Goal: Task Accomplishment & Management: Complete application form

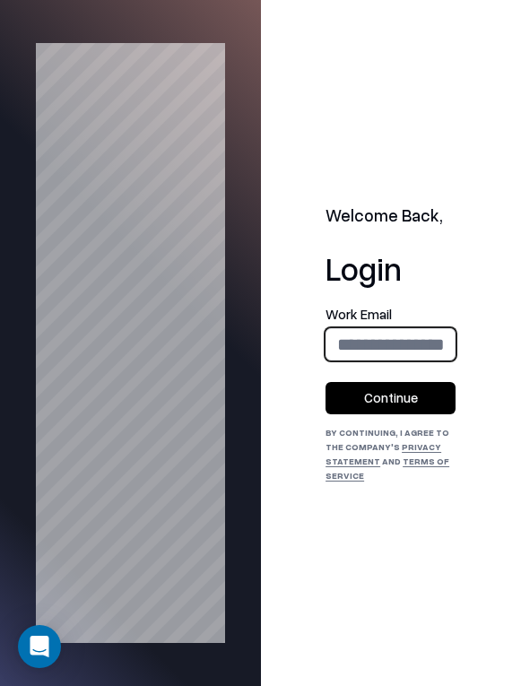
click at [384, 343] on input "email" at bounding box center [390, 344] width 128 height 41
type input "**********"
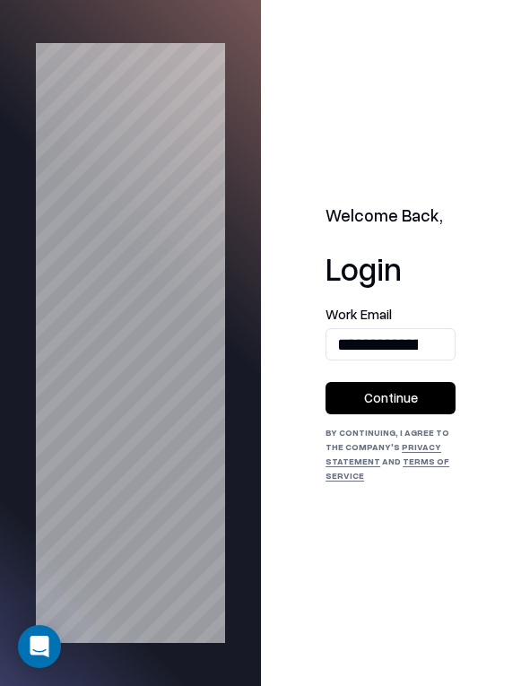
drag, startPoint x: 378, startPoint y: 405, endPoint x: 411, endPoint y: 295, distance: 115.2
click at [378, 405] on button "Continue" at bounding box center [391, 398] width 130 height 32
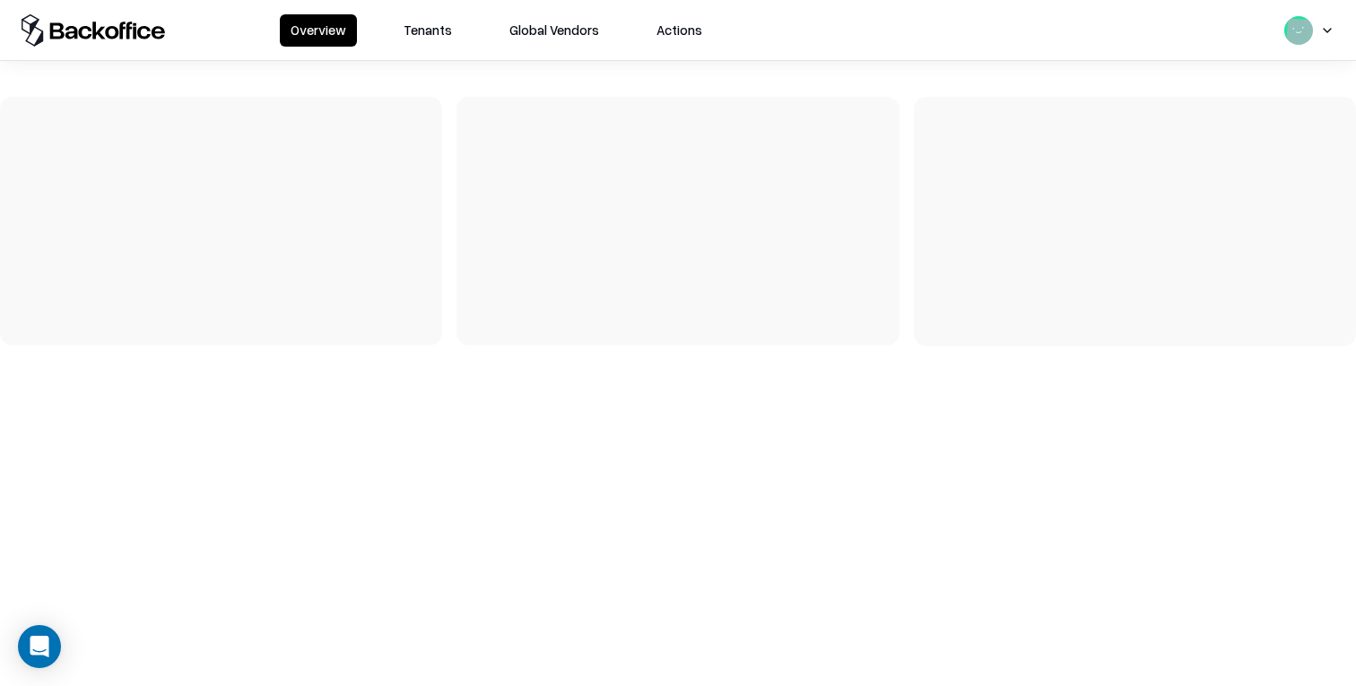
click at [428, 36] on button "Tenants" at bounding box center [428, 30] width 70 height 32
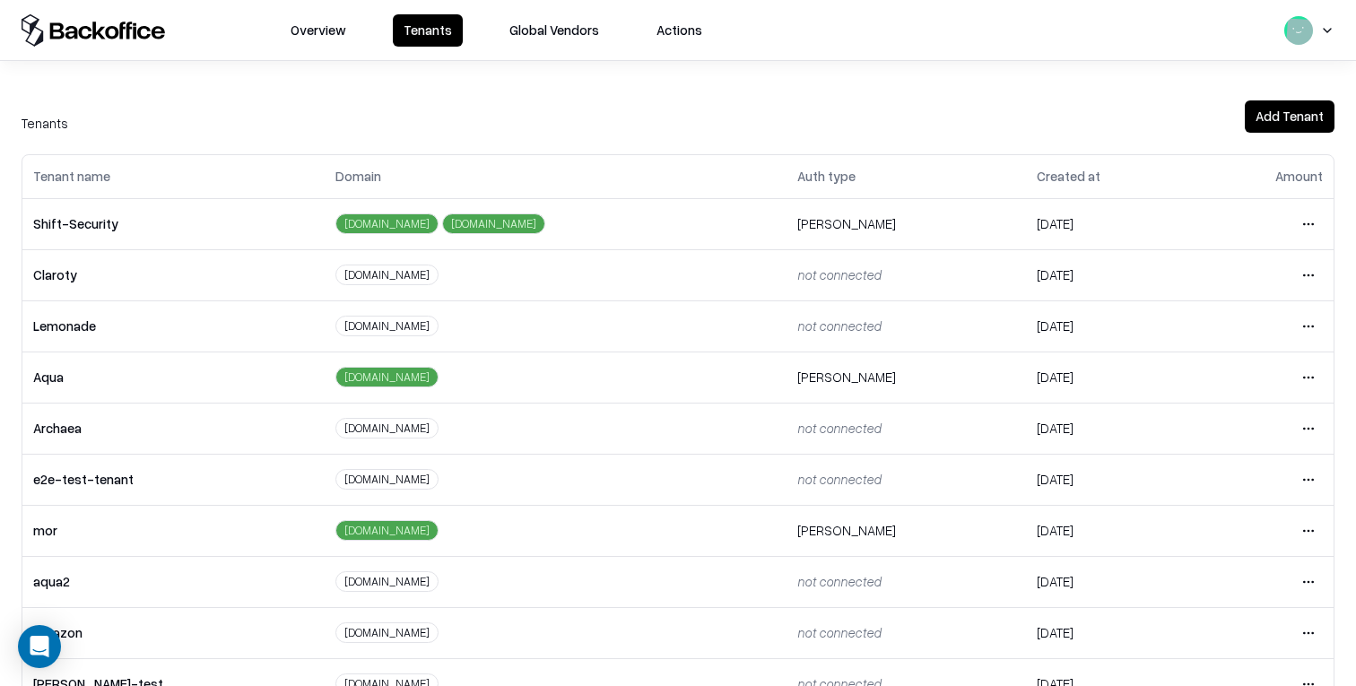
scroll to position [352, 0]
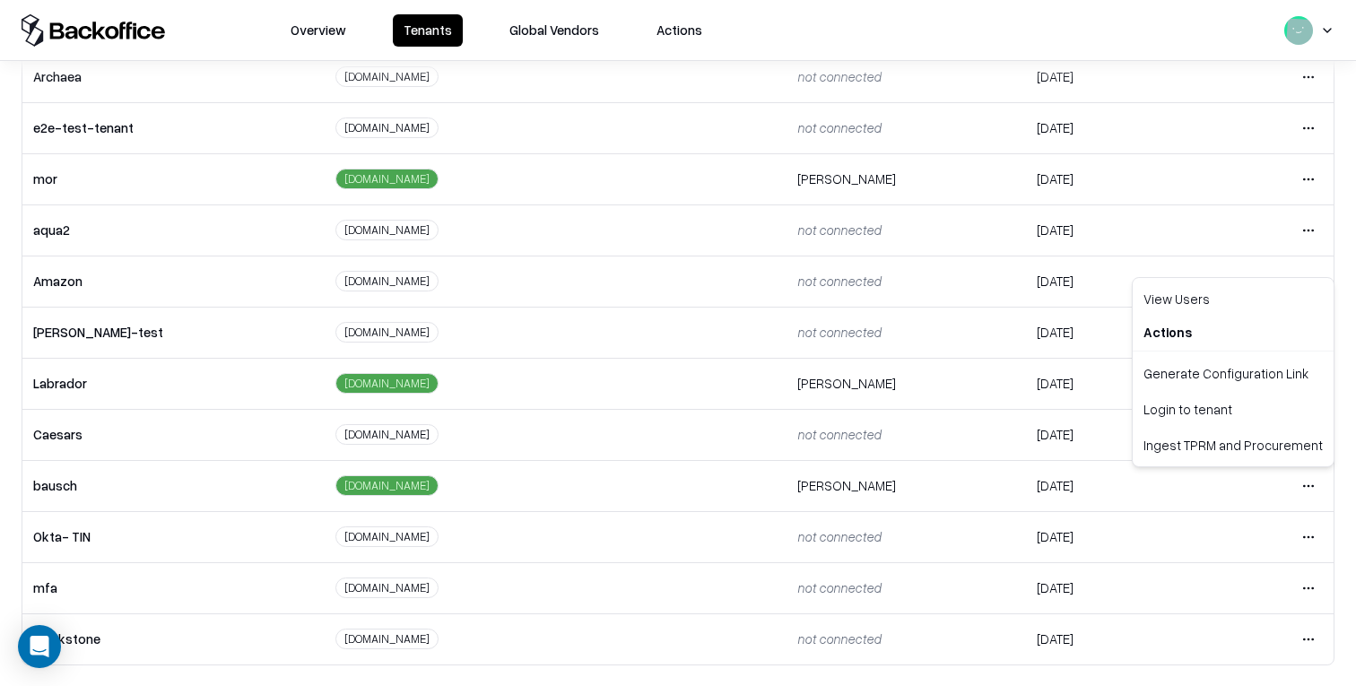
click at [1304, 489] on html "Overview Tenants Global Vendors Actions Tenants Add Tenant Tenant name Domain A…" at bounding box center [678, 343] width 1356 height 686
click at [1202, 404] on div "Login to tenant" at bounding box center [1233, 409] width 194 height 36
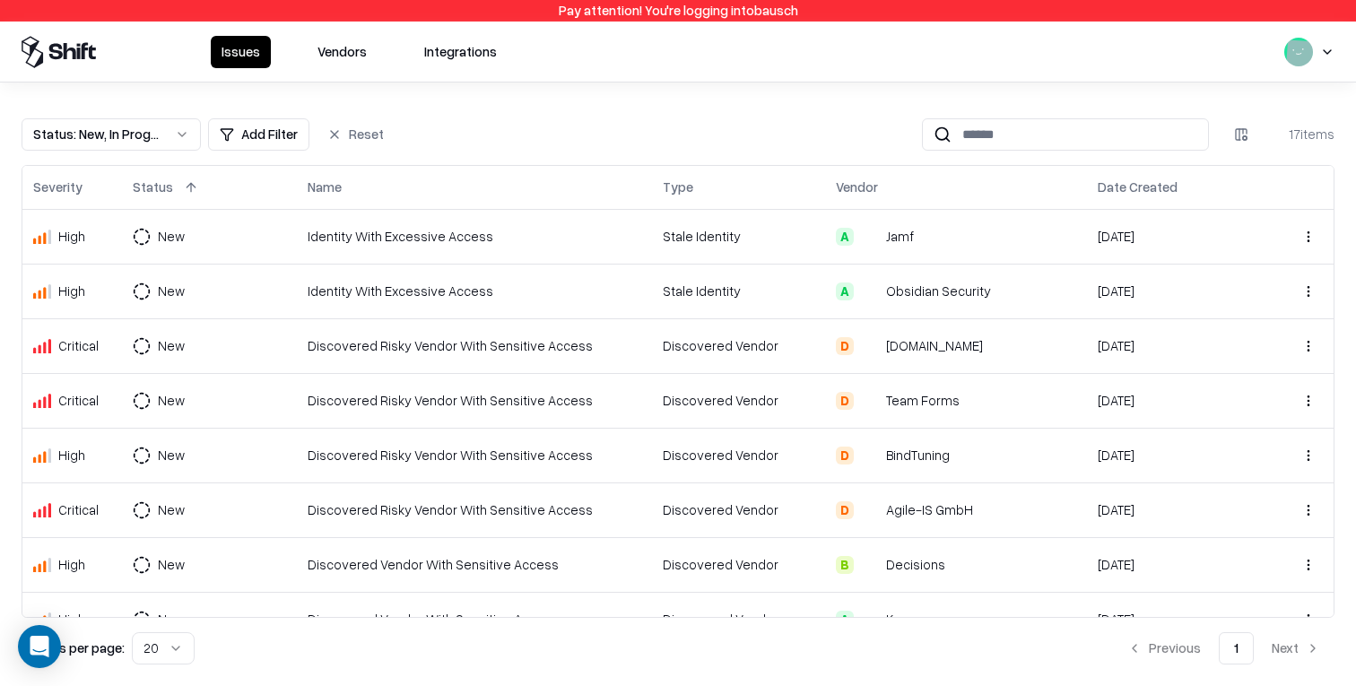
click at [376, 63] on div "Issues Vendors Integrations" at bounding box center [359, 52] width 297 height 32
click at [356, 60] on button "Vendors" at bounding box center [342, 52] width 71 height 32
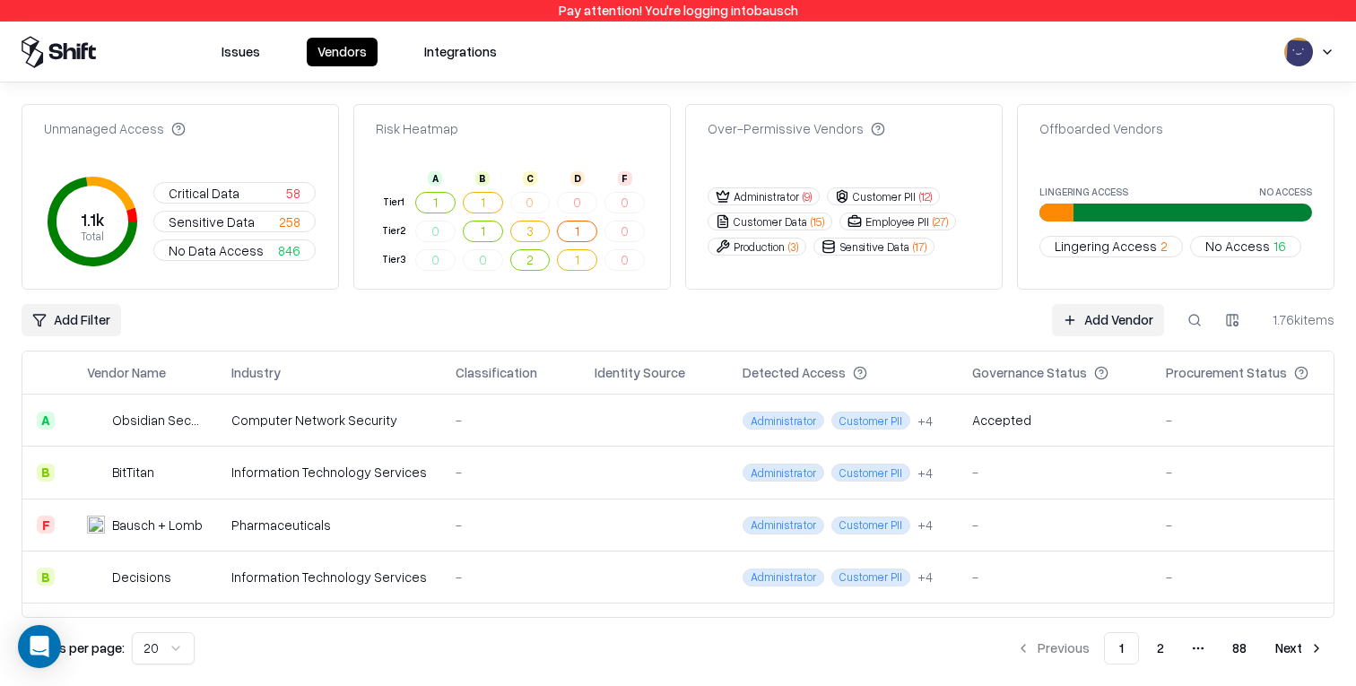
click at [701, 439] on td at bounding box center [654, 421] width 148 height 52
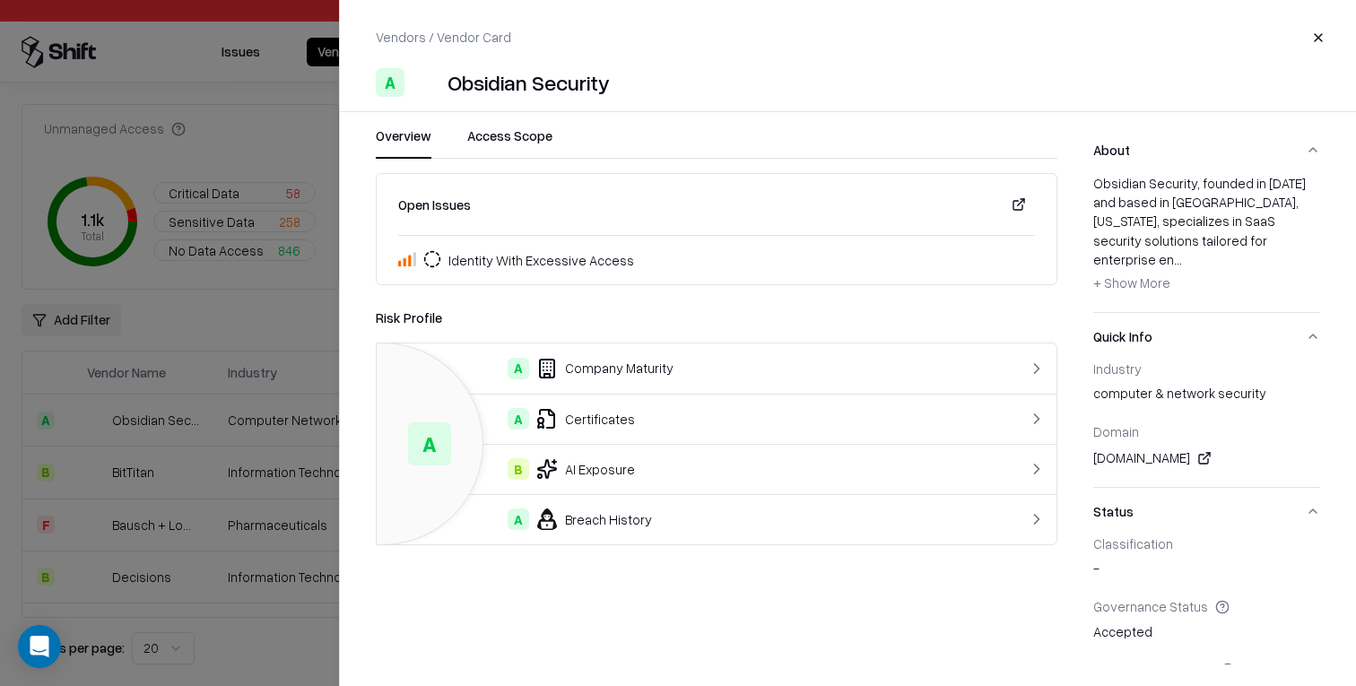
click at [1017, 202] on button at bounding box center [1019, 204] width 32 height 32
click at [532, 145] on button "Access Scope" at bounding box center [509, 142] width 85 height 32
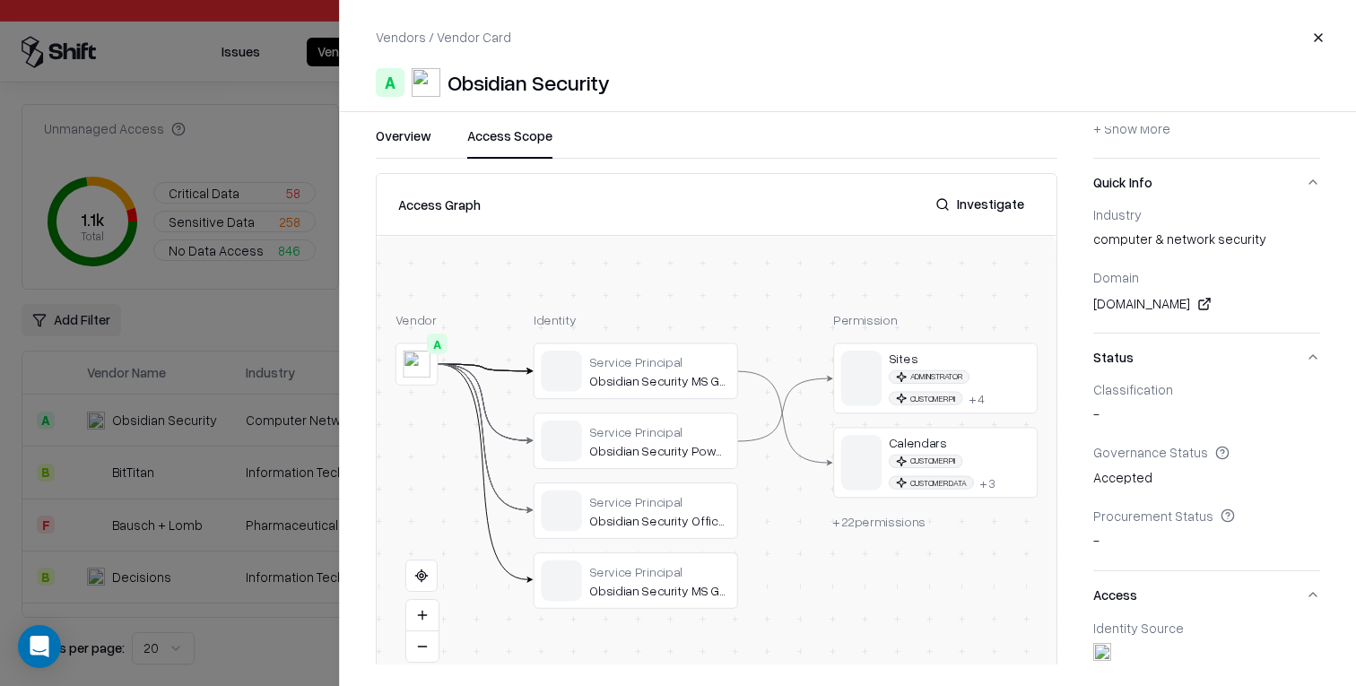
scroll to position [216, 0]
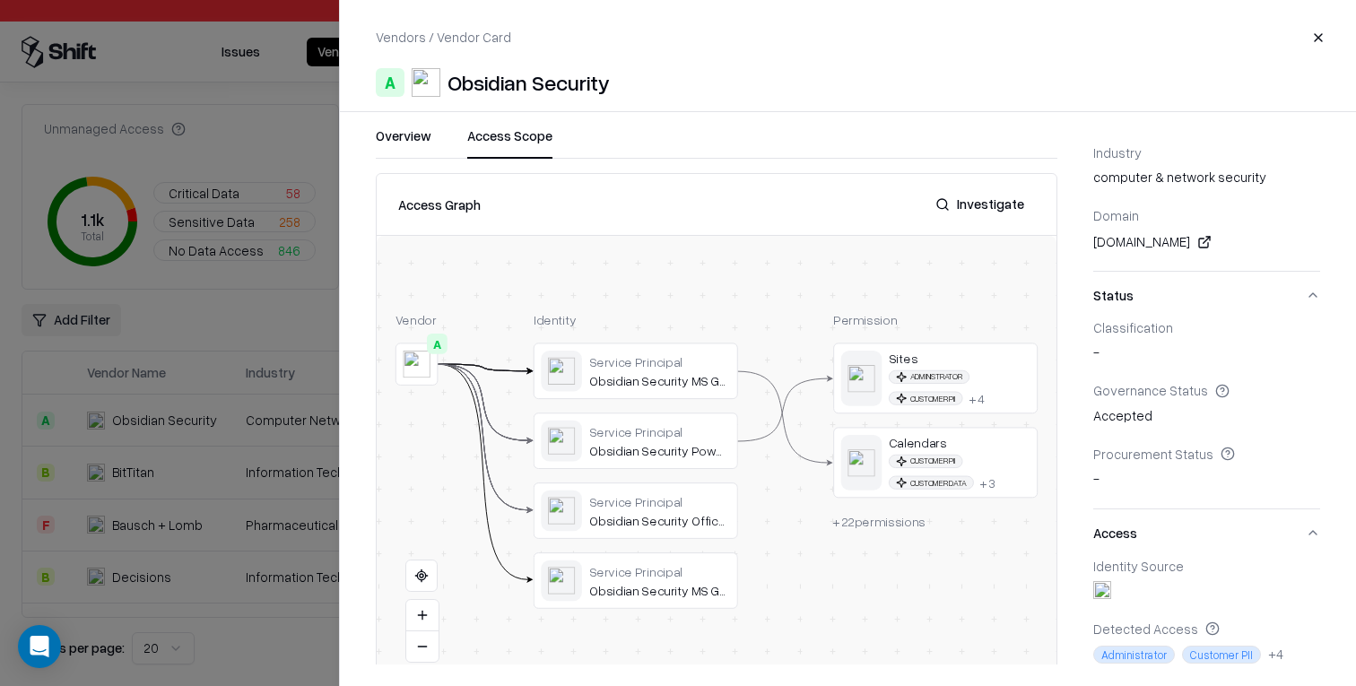
click at [1123, 517] on button "Access" at bounding box center [1206, 533] width 227 height 48
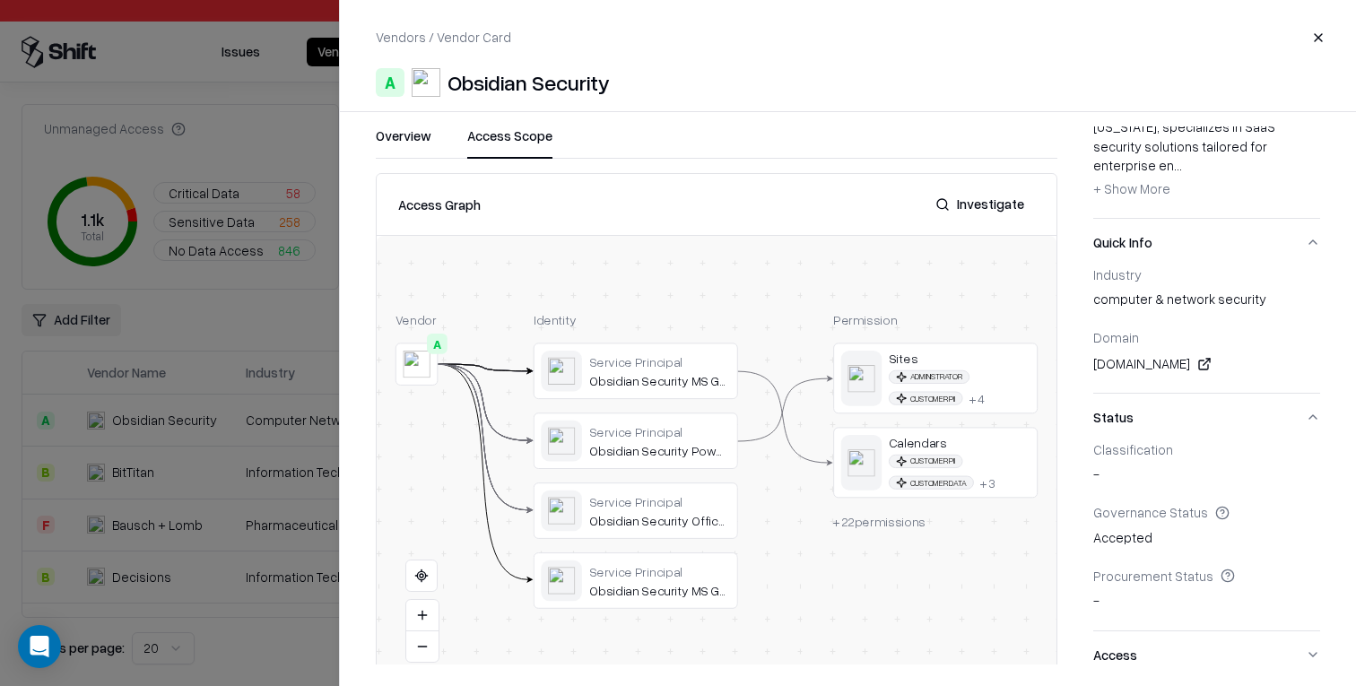
scroll to position [90, 0]
click at [1117, 404] on button "Status" at bounding box center [1206, 422] width 227 height 48
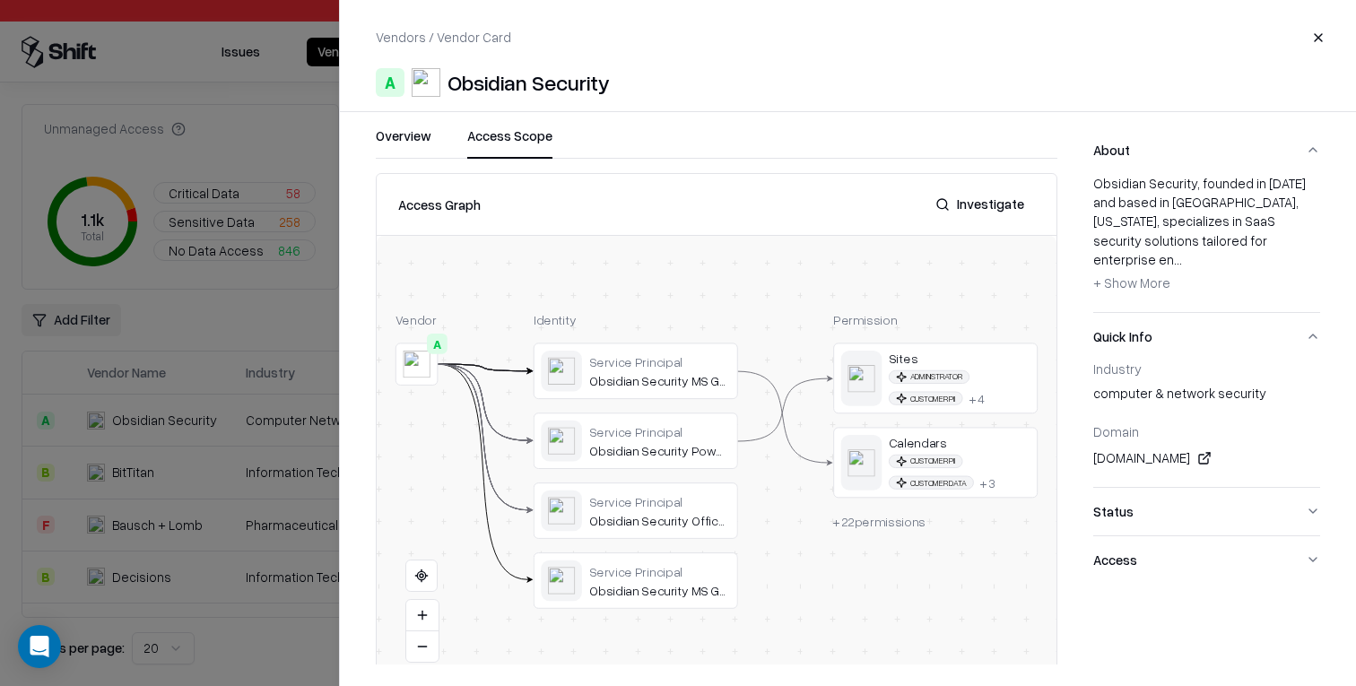
click at [1113, 313] on button "Quick Info" at bounding box center [1206, 337] width 227 height 48
click at [1126, 148] on button "About" at bounding box center [1206, 150] width 227 height 48
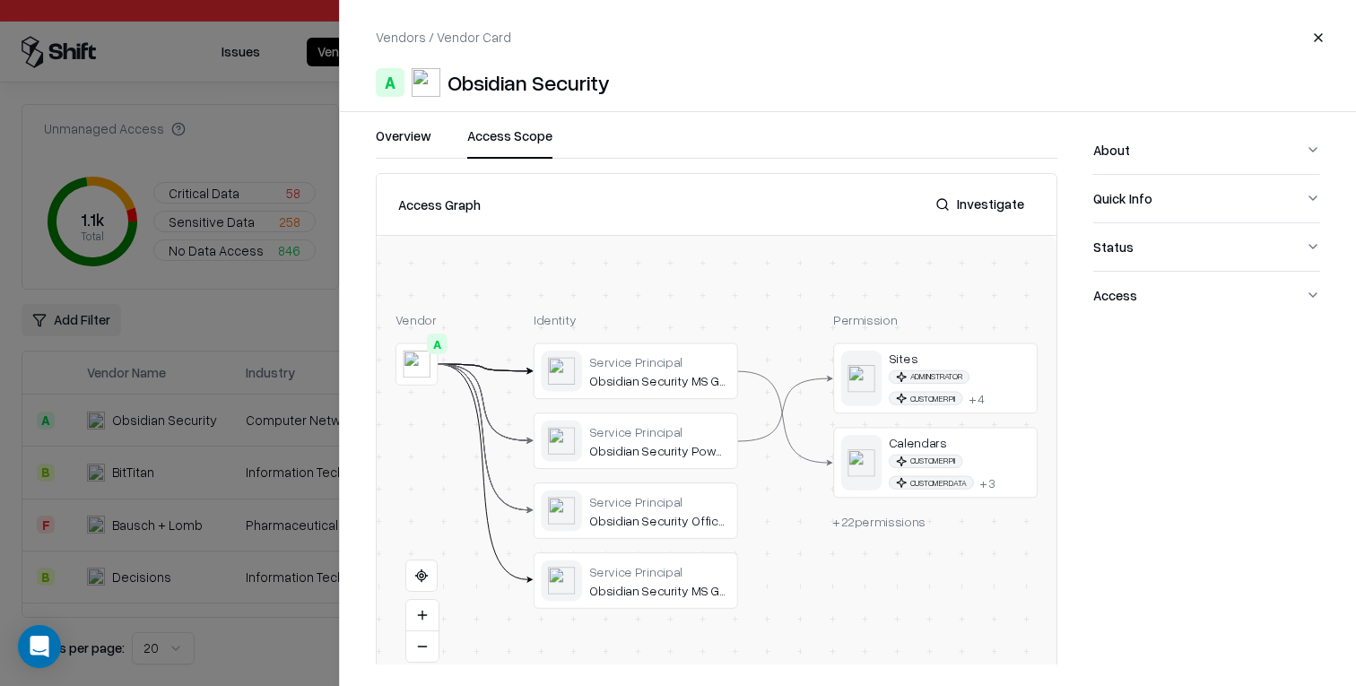
click at [1315, 161] on button "About" at bounding box center [1206, 150] width 227 height 48
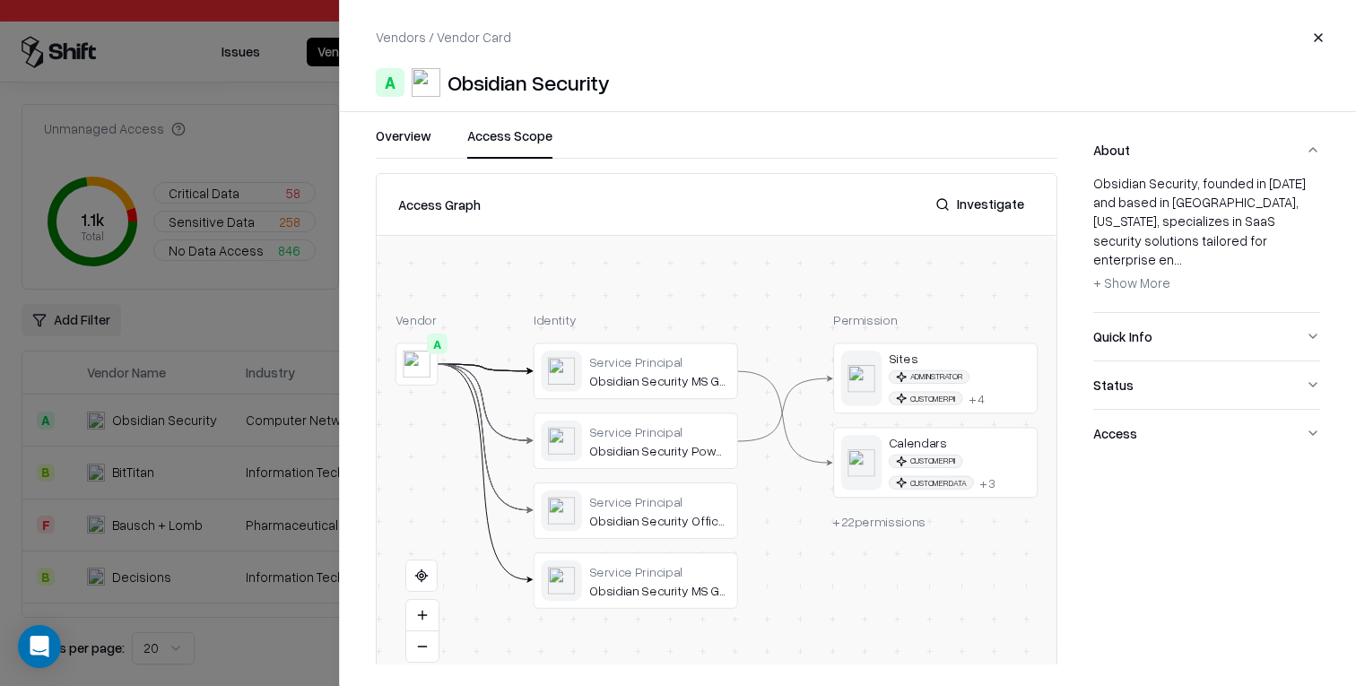
drag, startPoint x: 1317, startPoint y: 32, endPoint x: 1332, endPoint y: 61, distance: 32.1
click at [1317, 32] on button "Close" at bounding box center [1318, 38] width 32 height 32
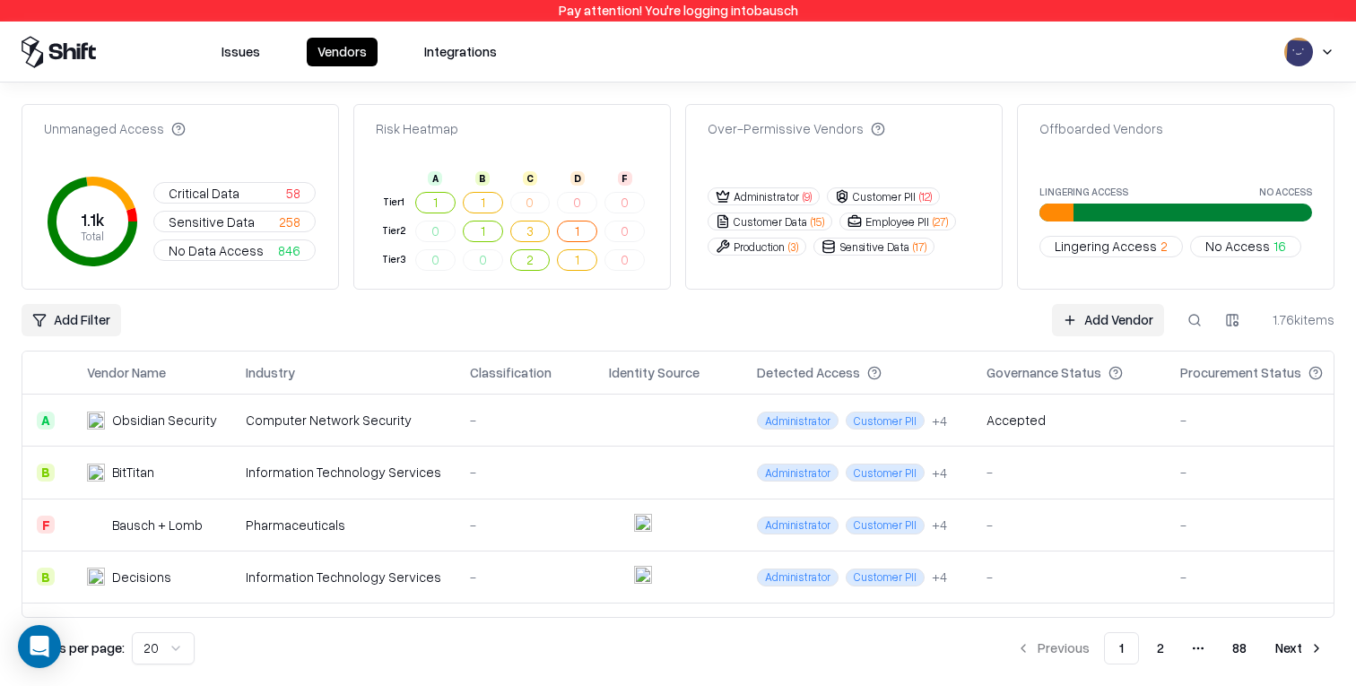
click at [1332, 44] on html "Pay attention! You're logging into bausch Issues Vendors Integrations Unmanaged…" at bounding box center [678, 343] width 1356 height 686
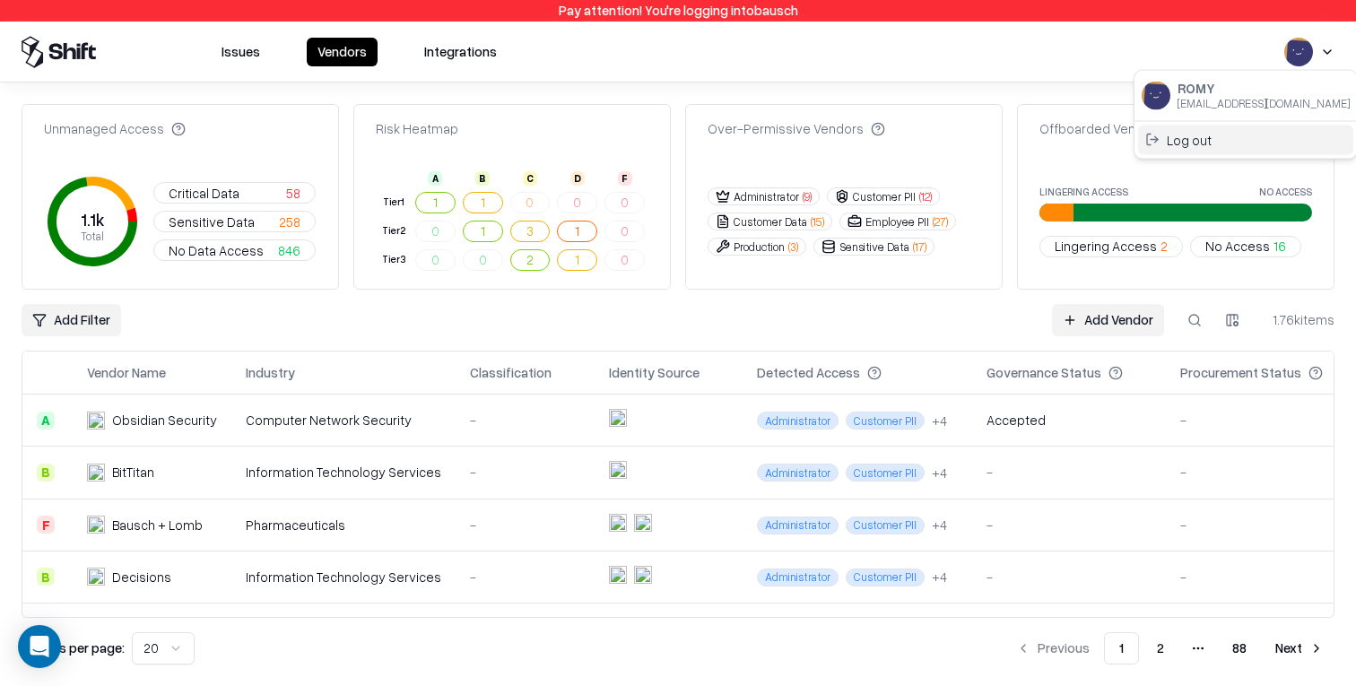
click at [1233, 133] on div "Log out" at bounding box center [1245, 140] width 215 height 30
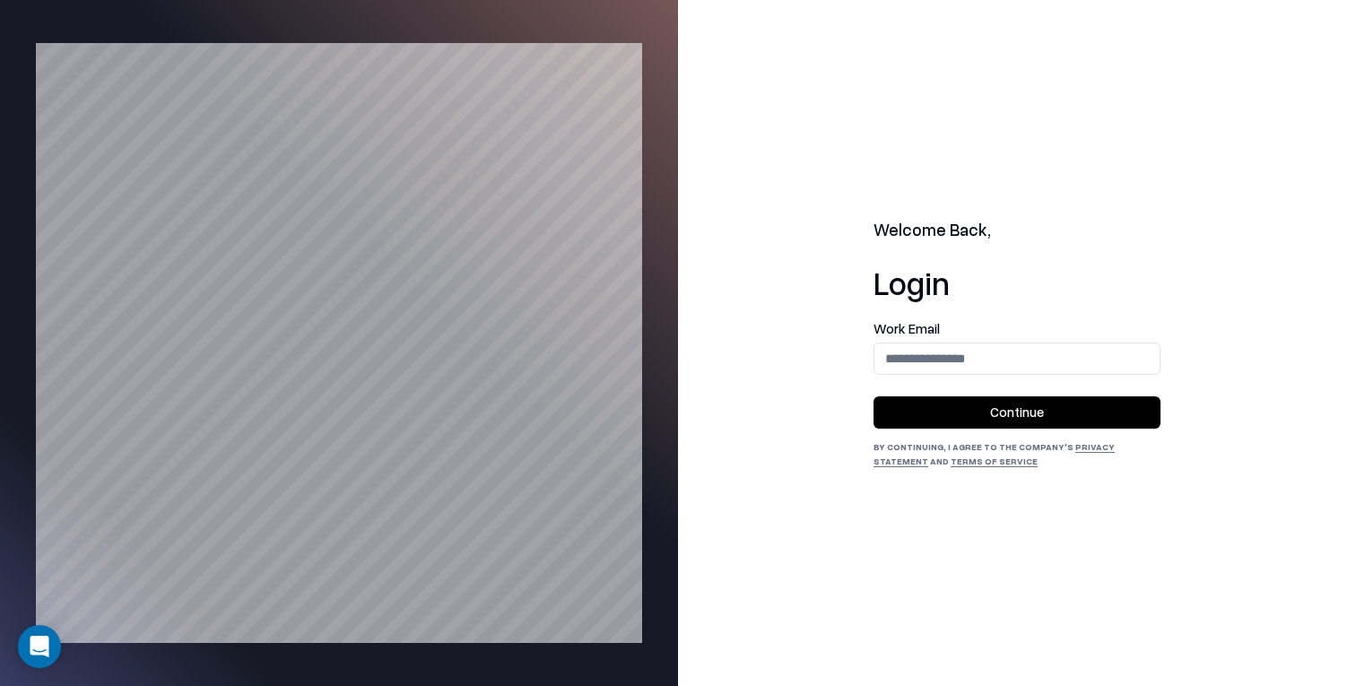
click at [1028, 383] on form "Work Email Continue" at bounding box center [1016, 375] width 287 height 107
click at [1017, 356] on input "email" at bounding box center [1016, 358] width 285 height 33
type input "**********"
click at [1019, 420] on button "Continue" at bounding box center [1016, 412] width 287 height 32
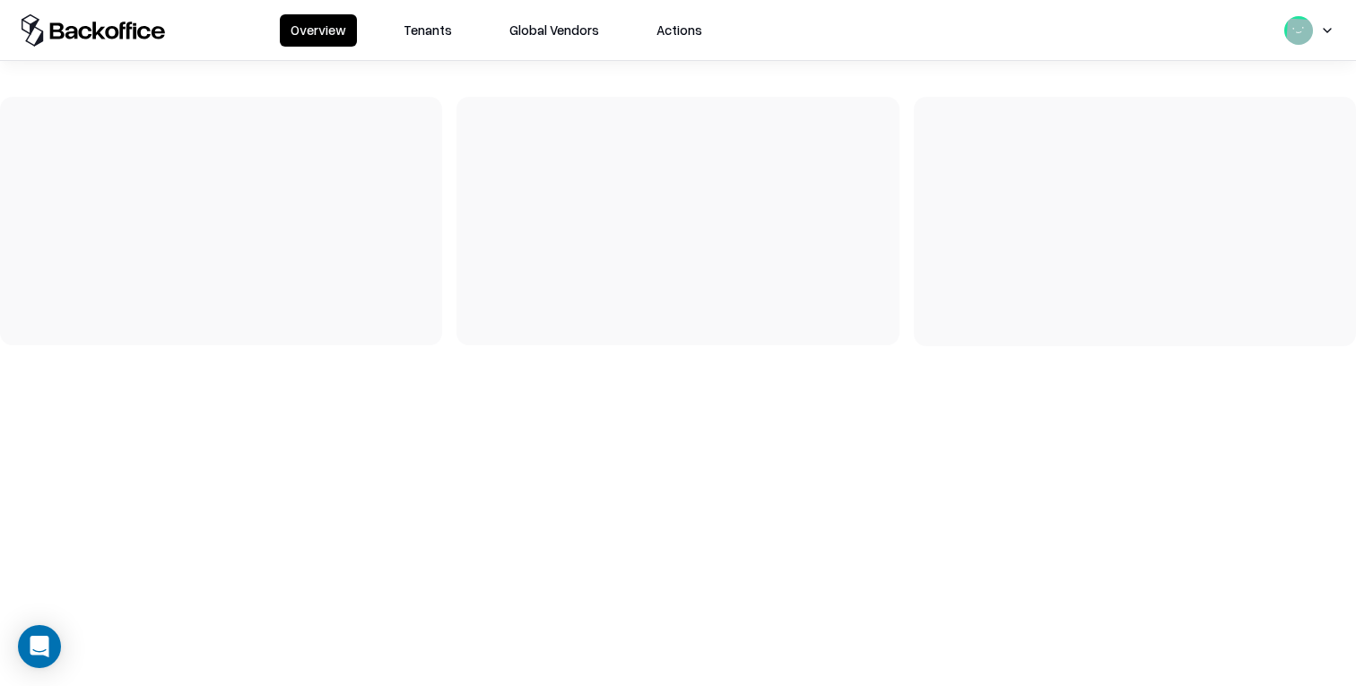
drag, startPoint x: 432, startPoint y: 27, endPoint x: 560, endPoint y: 110, distance: 152.2
click at [432, 27] on button "Tenants" at bounding box center [428, 30] width 70 height 32
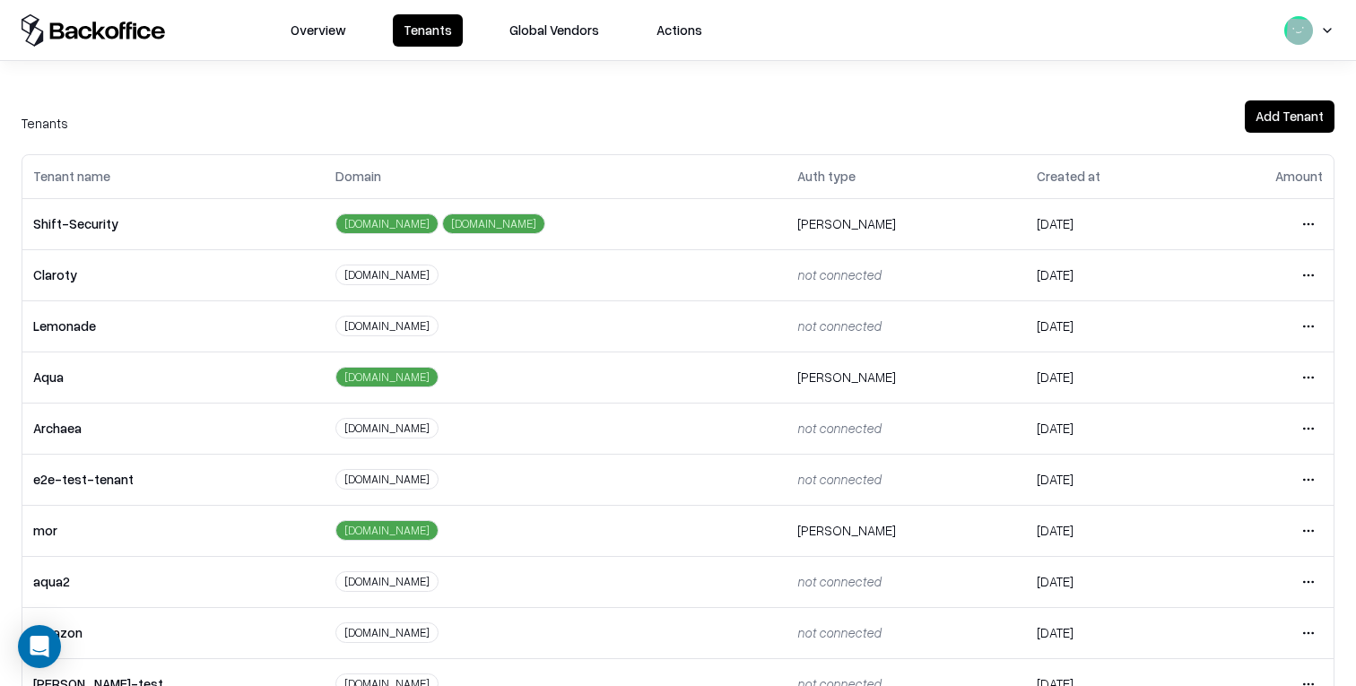
scroll to position [352, 0]
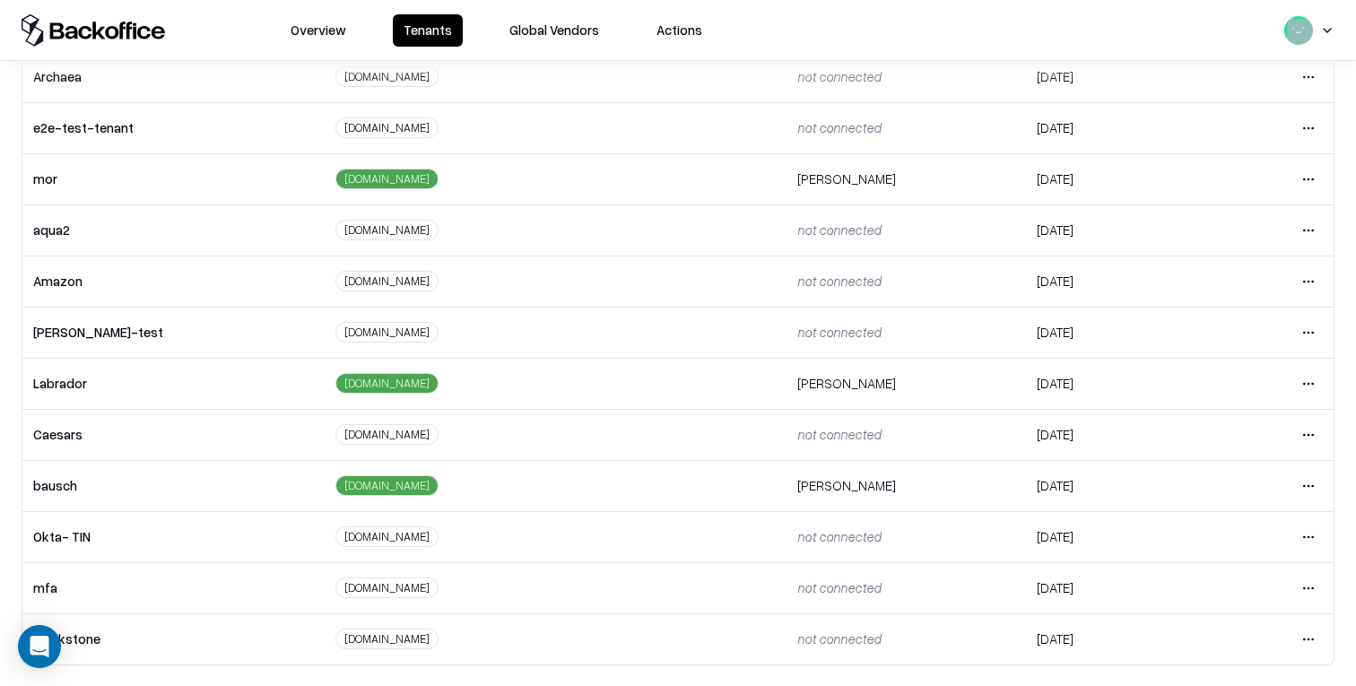
click at [1320, 379] on html "Overview Tenants Global Vendors Actions Tenants Add Tenant Tenant name Domain A…" at bounding box center [678, 343] width 1356 height 686
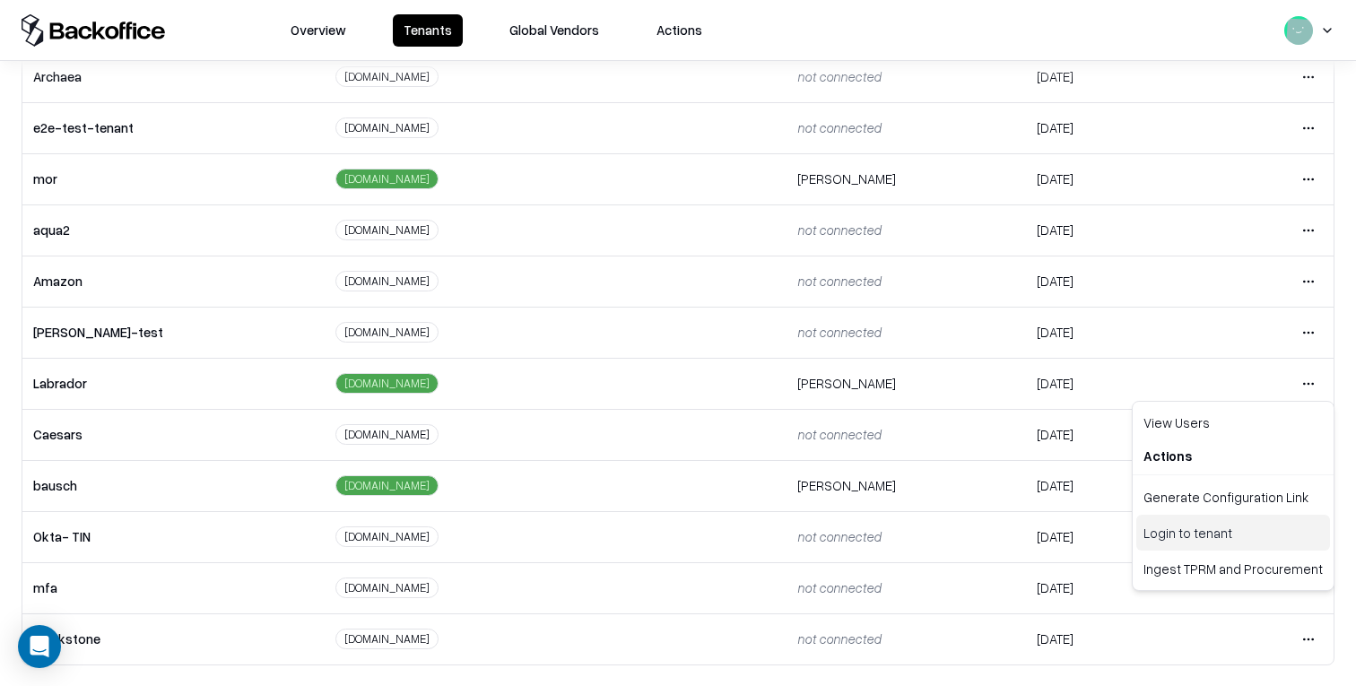
click at [1205, 543] on div "Login to tenant" at bounding box center [1233, 533] width 194 height 36
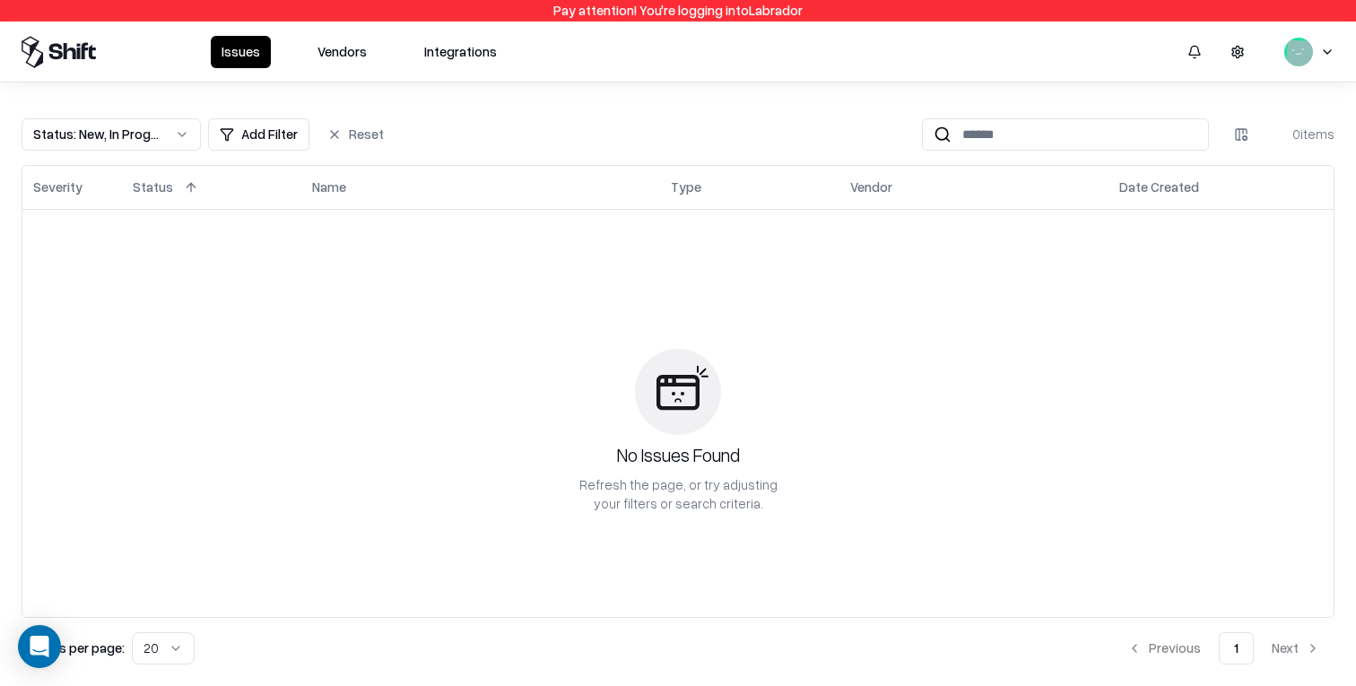
drag, startPoint x: 360, startPoint y: 51, endPoint x: 429, endPoint y: 59, distance: 69.5
click at [360, 51] on button "Vendors" at bounding box center [342, 52] width 71 height 32
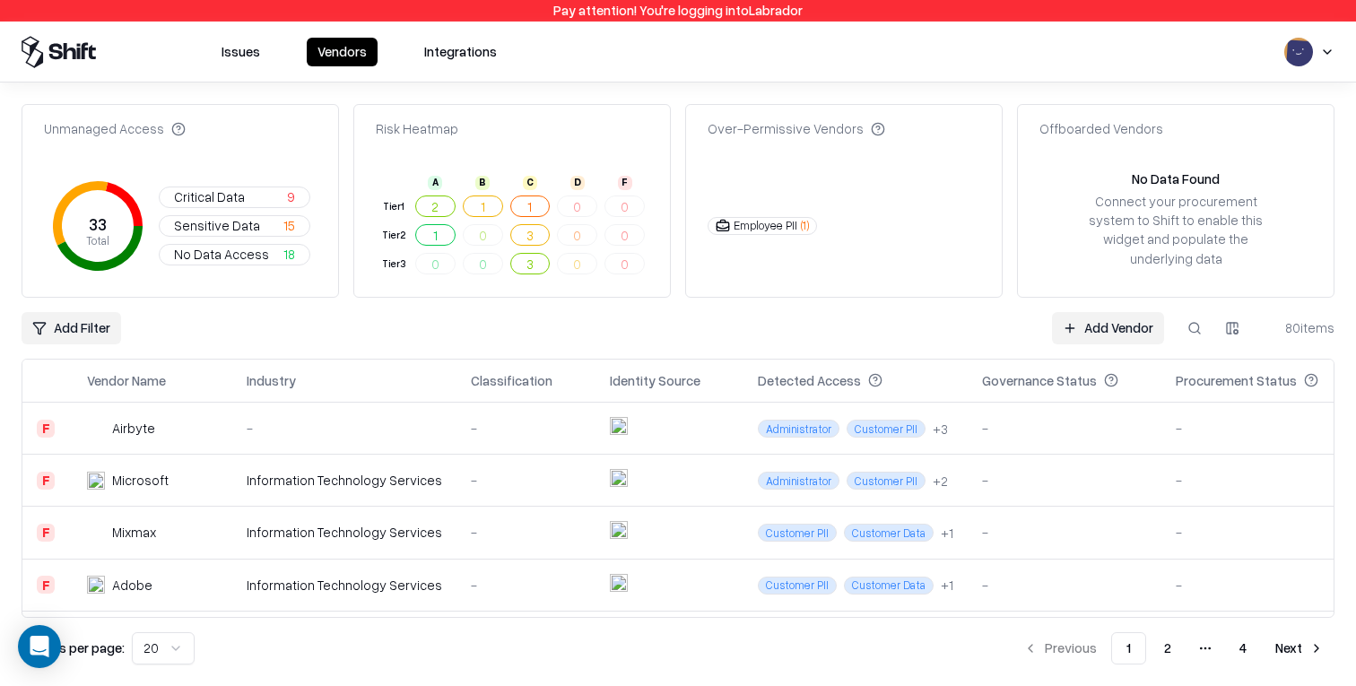
click at [1107, 316] on link "Add Vendor" at bounding box center [1108, 328] width 112 height 32
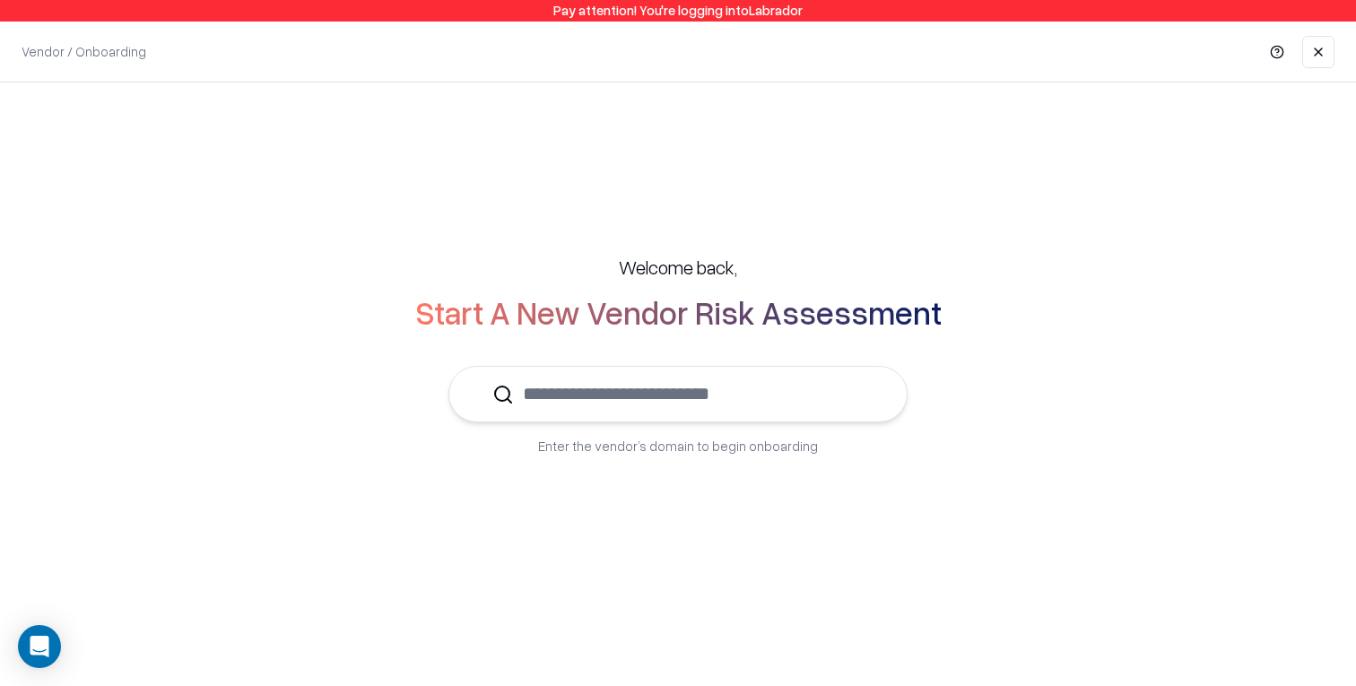
click at [807, 409] on input "text" at bounding box center [689, 394] width 350 height 55
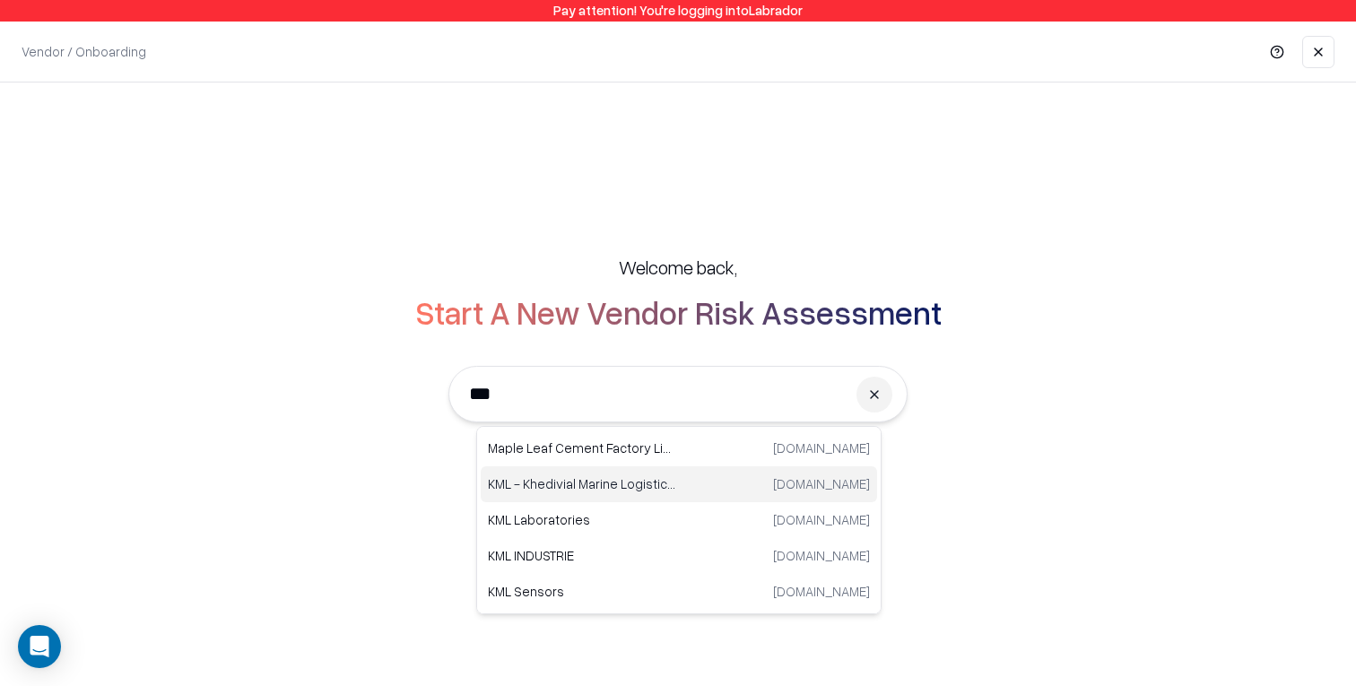
click at [741, 482] on div "KML - Khedivial Marine Logistics SAE [DOMAIN_NAME]" at bounding box center [679, 484] width 396 height 36
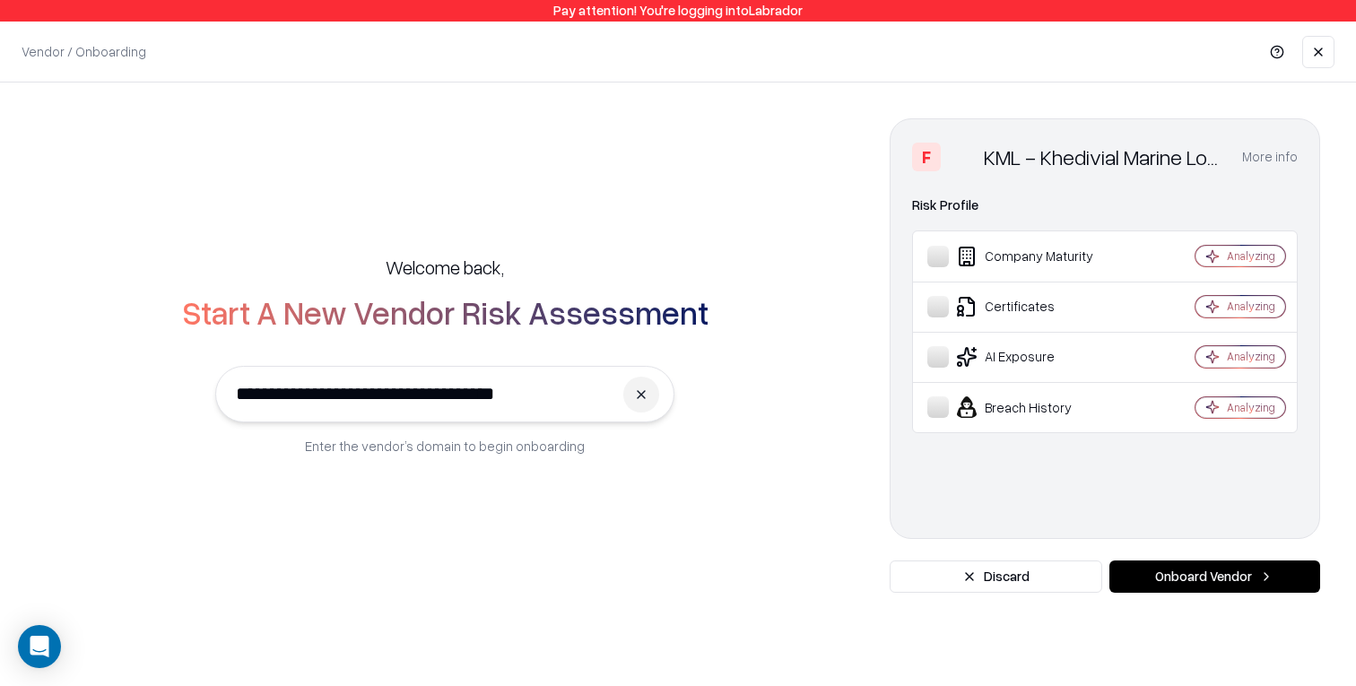
type input "**********"
click at [1175, 584] on button "Onboard Vendor" at bounding box center [1214, 576] width 211 height 32
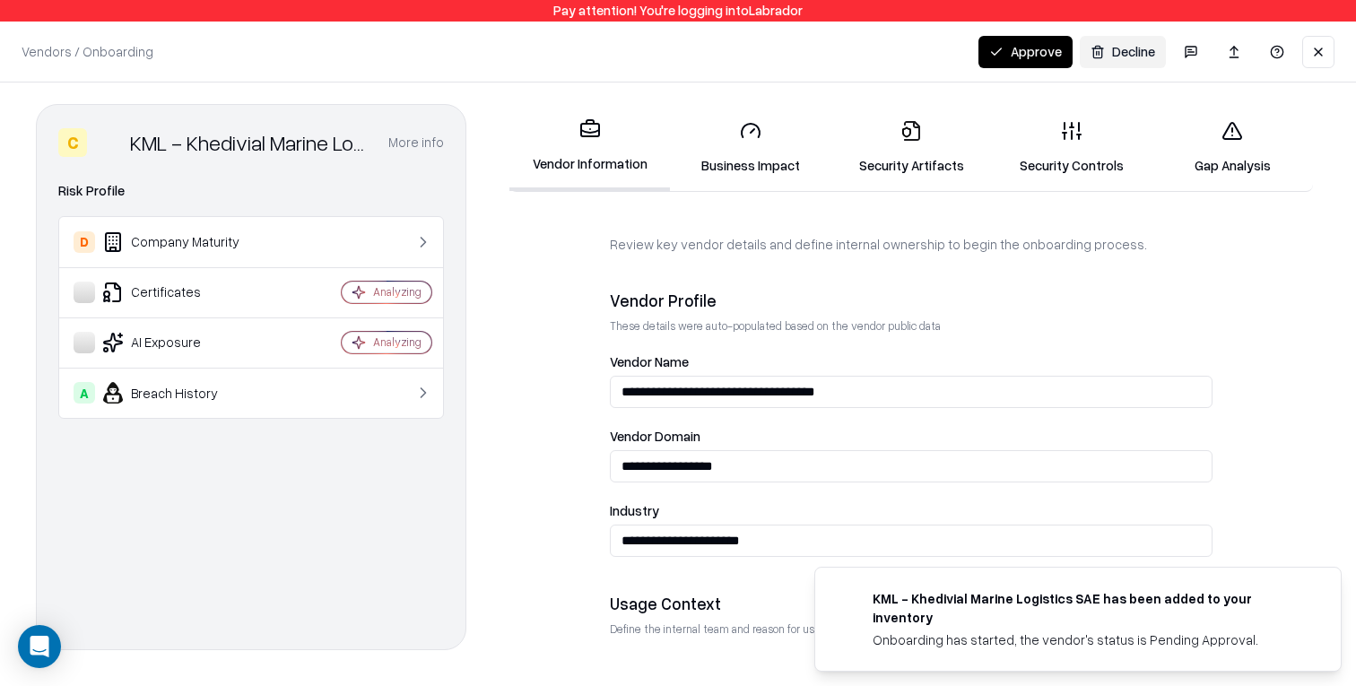
click at [737, 164] on link "Business Impact" at bounding box center [750, 147] width 161 height 83
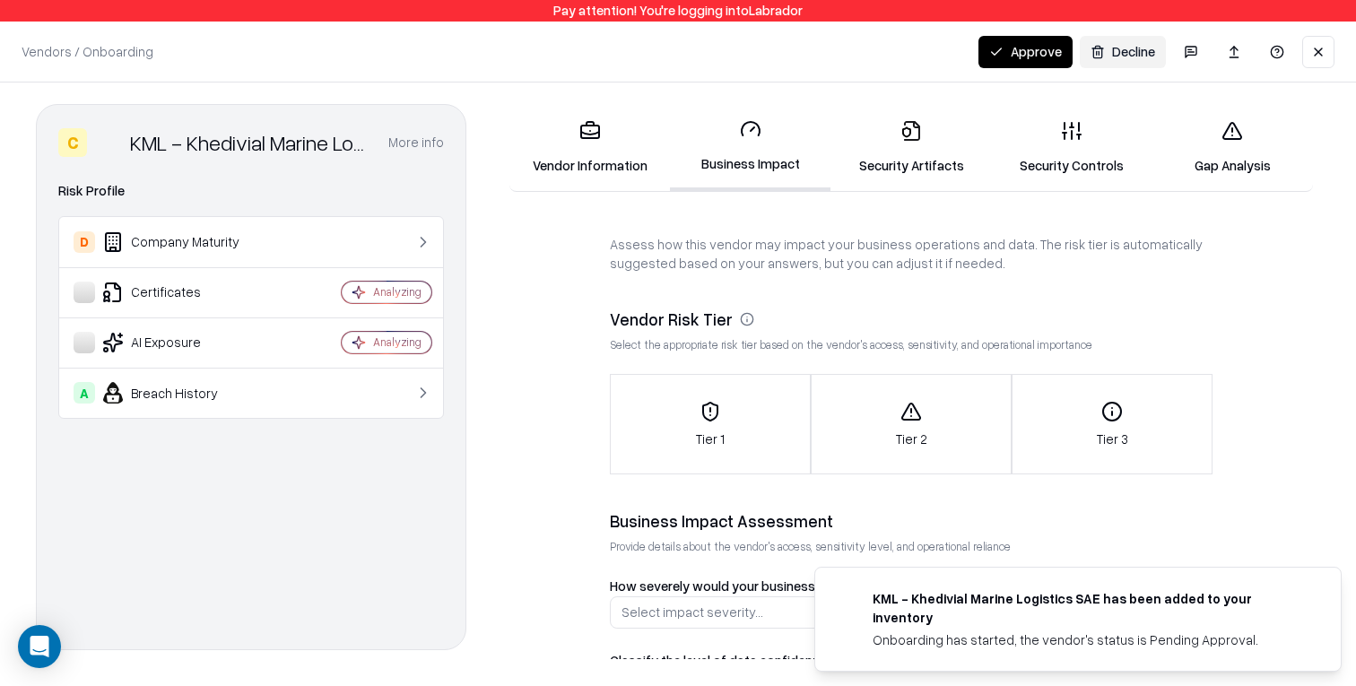
click at [552, 155] on link "Vendor Information" at bounding box center [589, 147] width 161 height 83
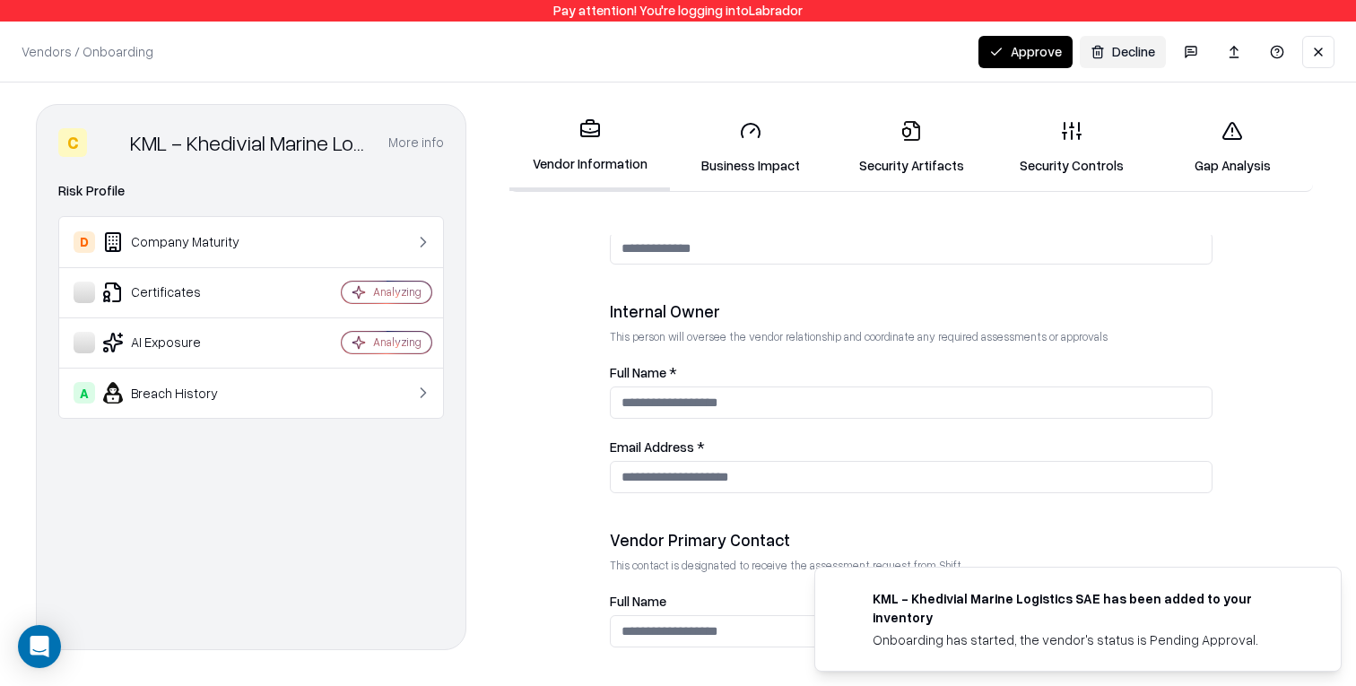
scroll to position [855, 0]
click at [673, 311] on div "Internal Owner" at bounding box center [911, 312] width 603 height 22
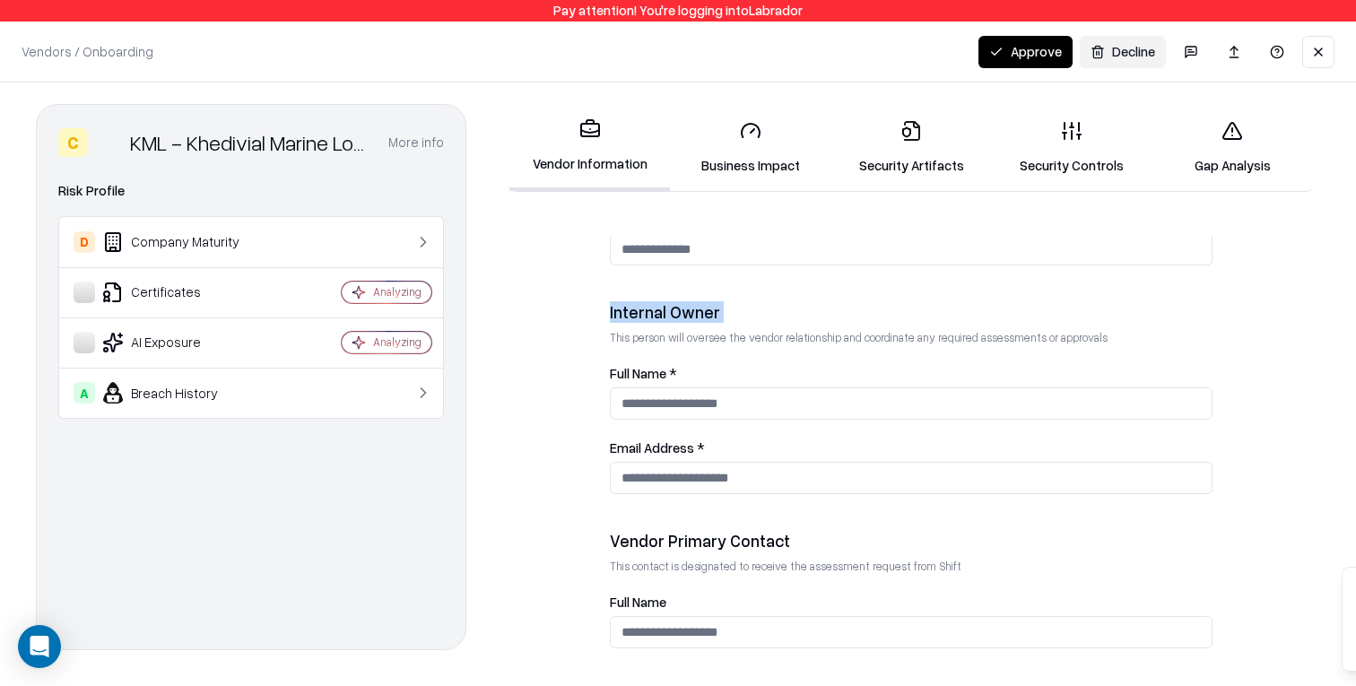
drag, startPoint x: 673, startPoint y: 311, endPoint x: 649, endPoint y: 299, distance: 26.5
click at [672, 310] on div "Internal Owner" at bounding box center [911, 312] width 603 height 22
copy div "Internal Owner"
click at [748, 544] on div "Vendor Primary Contact" at bounding box center [911, 541] width 603 height 22
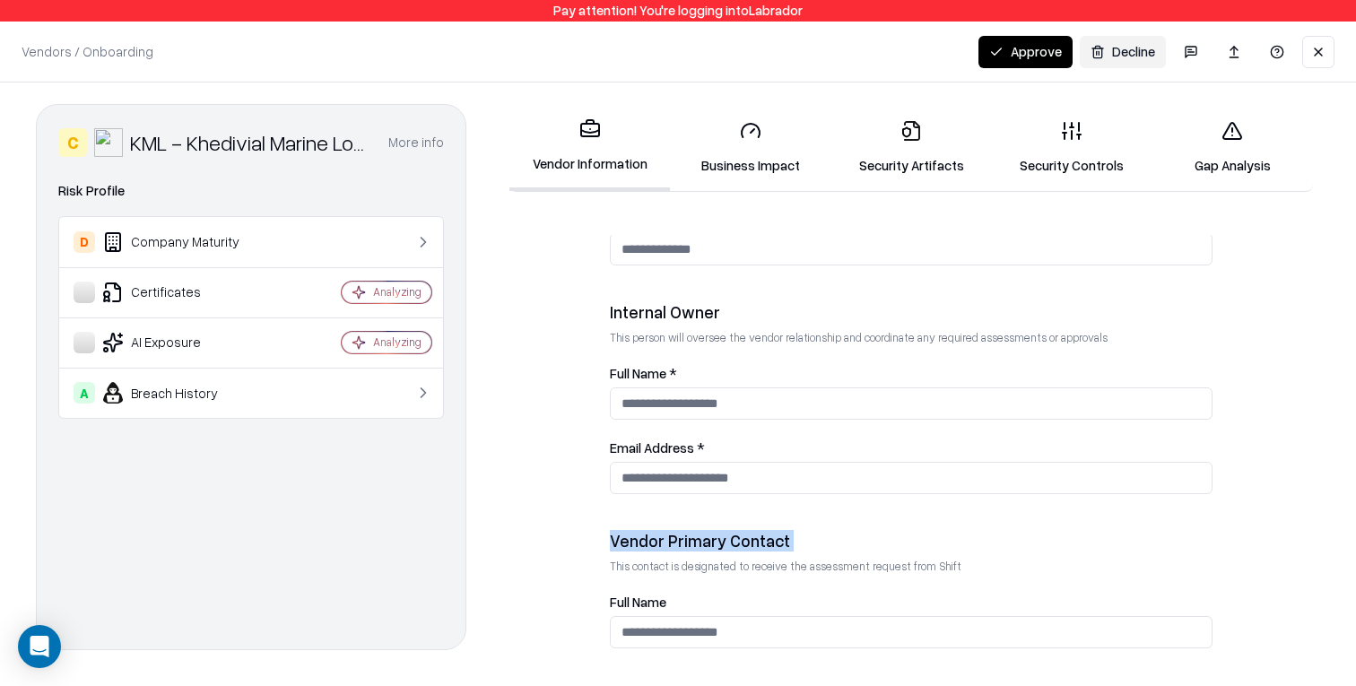
click at [748, 544] on div "Vendor Primary Contact" at bounding box center [911, 541] width 603 height 22
copy div "Vendor Primary Contact"
click at [1323, 43] on button at bounding box center [1318, 52] width 32 height 32
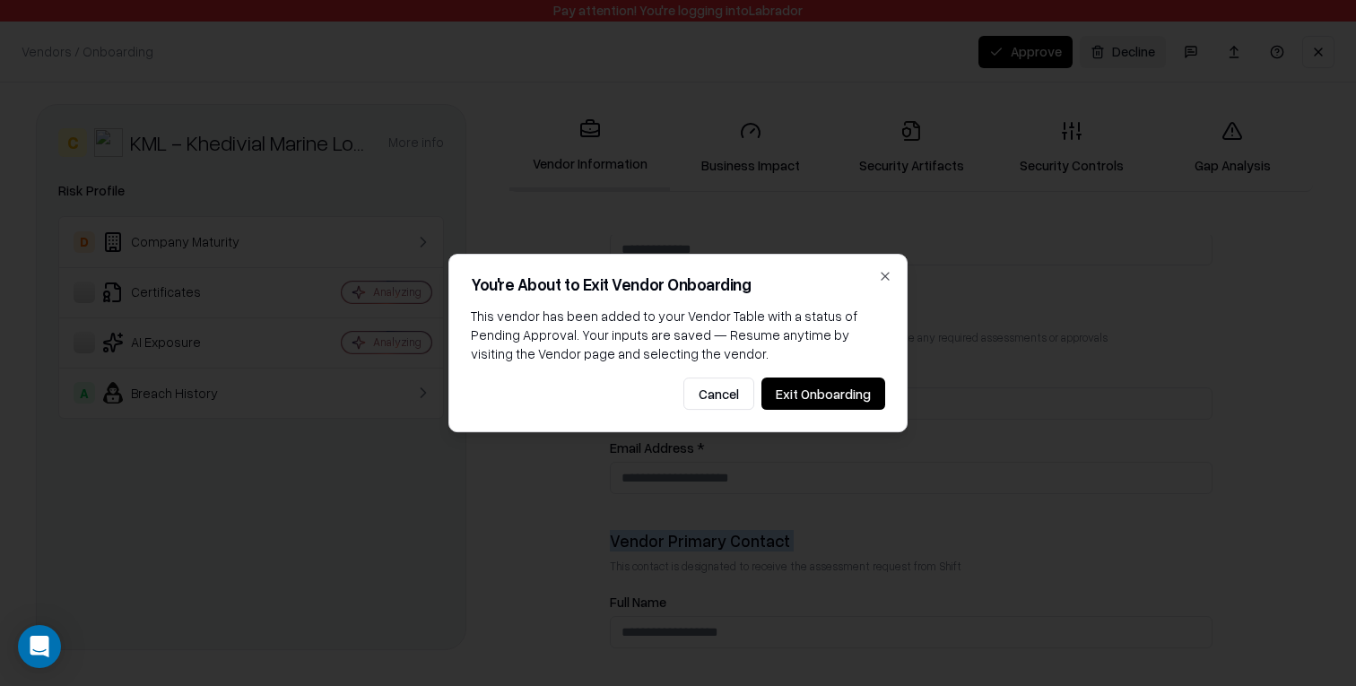
click at [810, 400] on button "Exit Onboarding" at bounding box center [823, 394] width 124 height 32
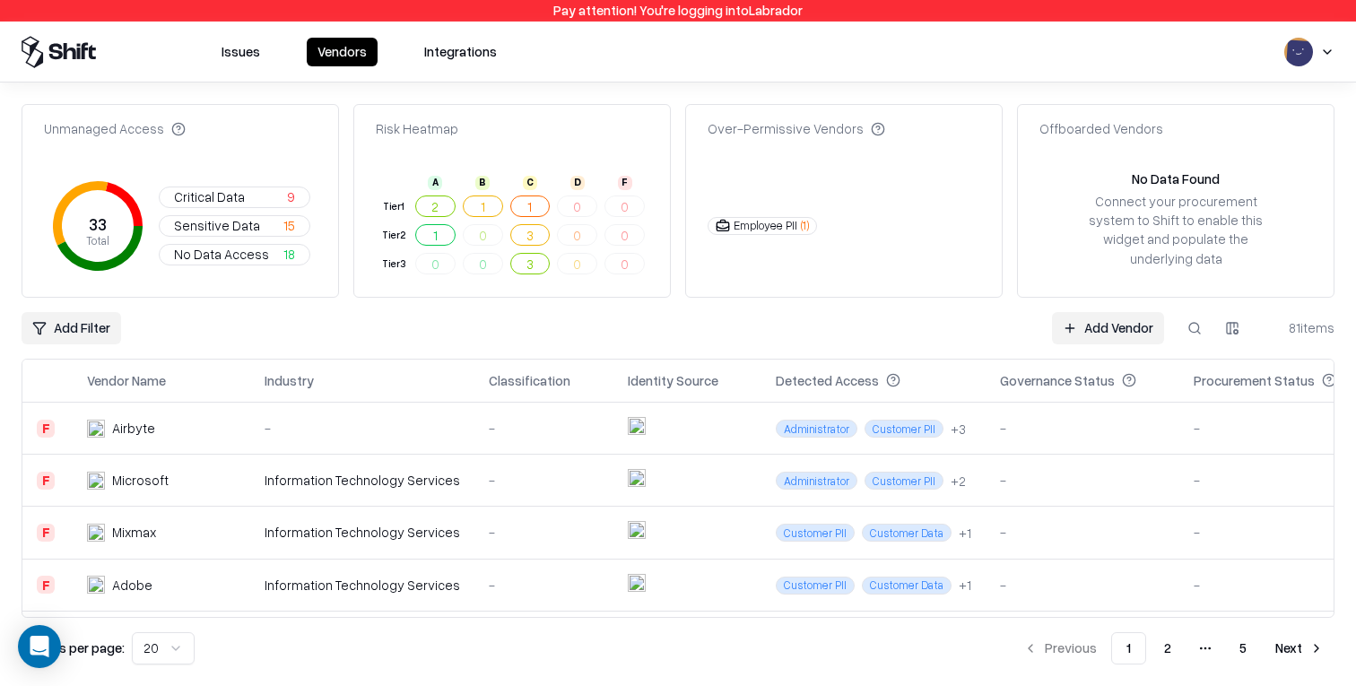
click at [63, 324] on html "Pay attention! You're logging into Labrador Issues Vendors Integrations Unmanag…" at bounding box center [678, 343] width 1356 height 686
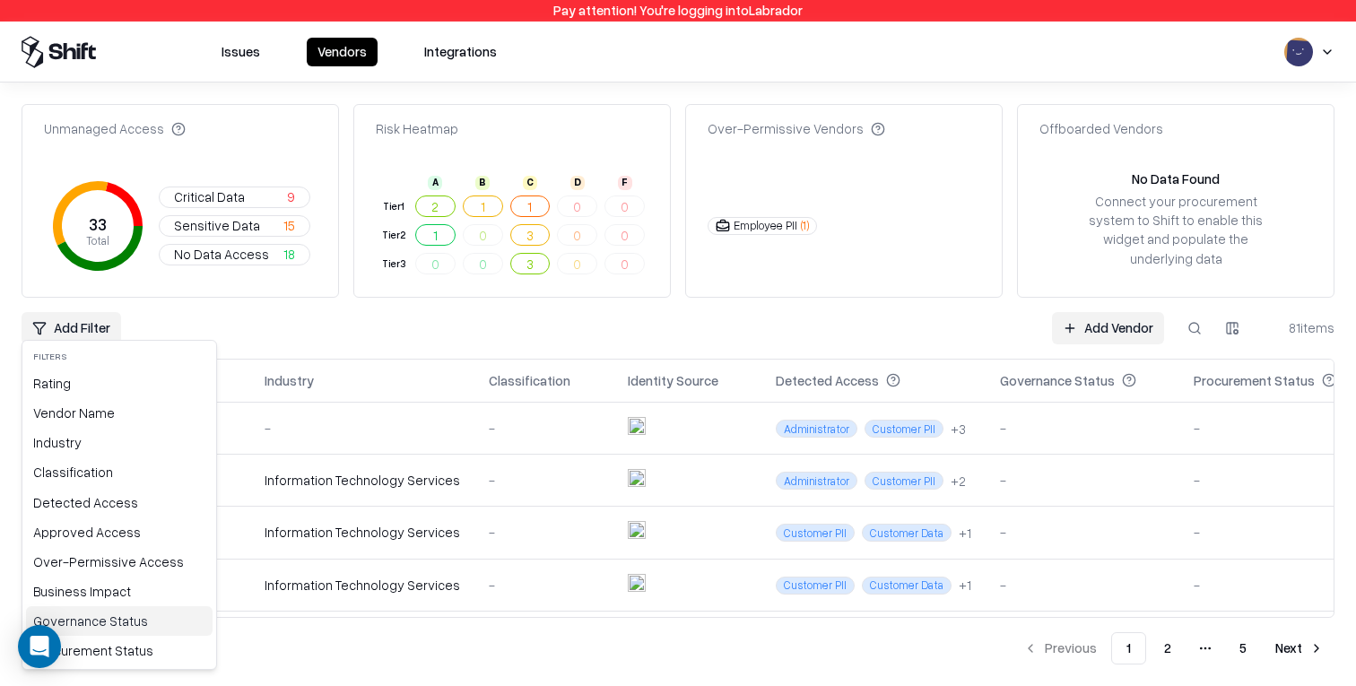
click at [124, 616] on div "Governance Status" at bounding box center [119, 621] width 187 height 30
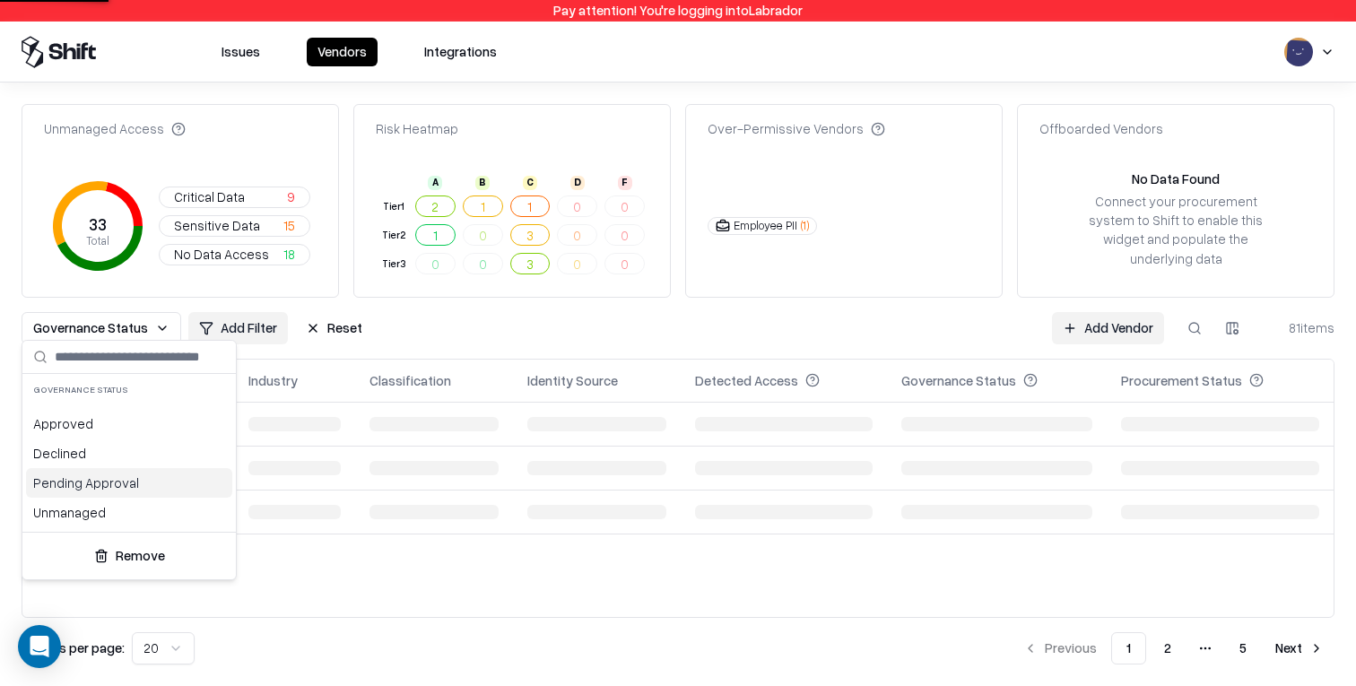
click at [138, 493] on div "Pending Approval" at bounding box center [129, 483] width 206 height 30
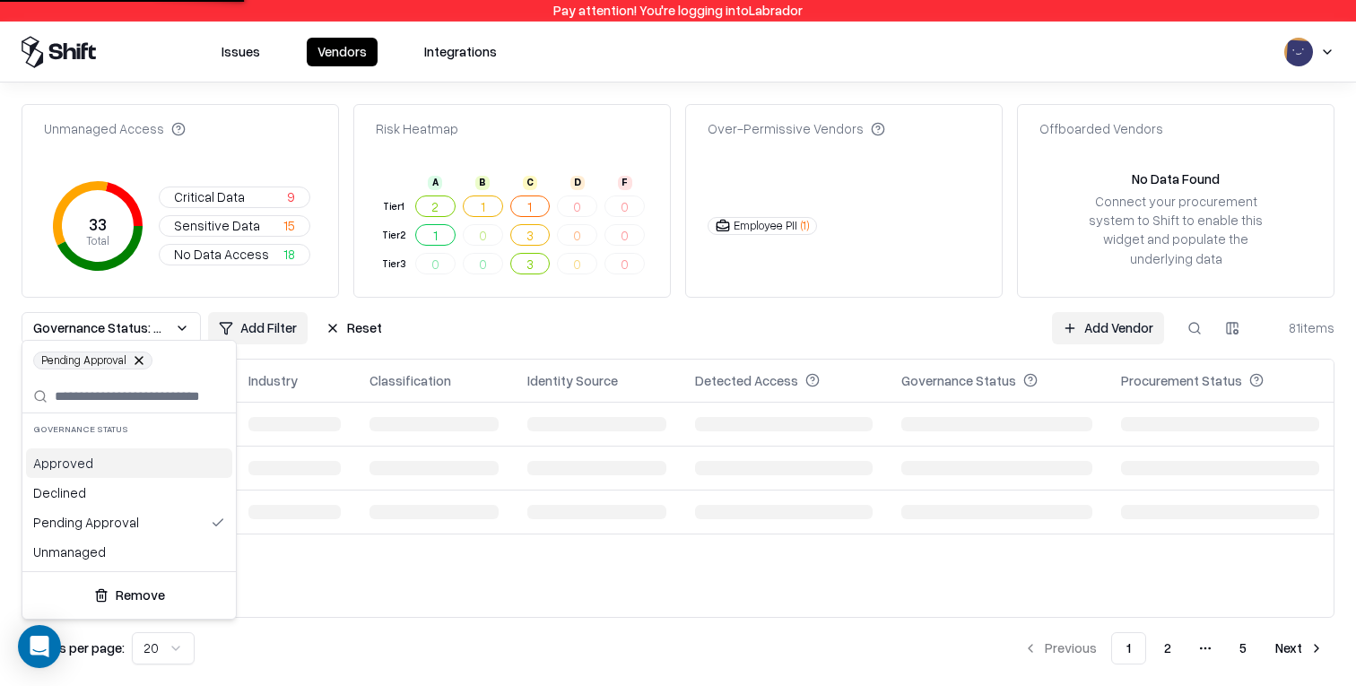
click at [673, 308] on html "Pay attention! You're logging into Labrador Issues Vendors Integrations Unmanag…" at bounding box center [678, 343] width 1356 height 686
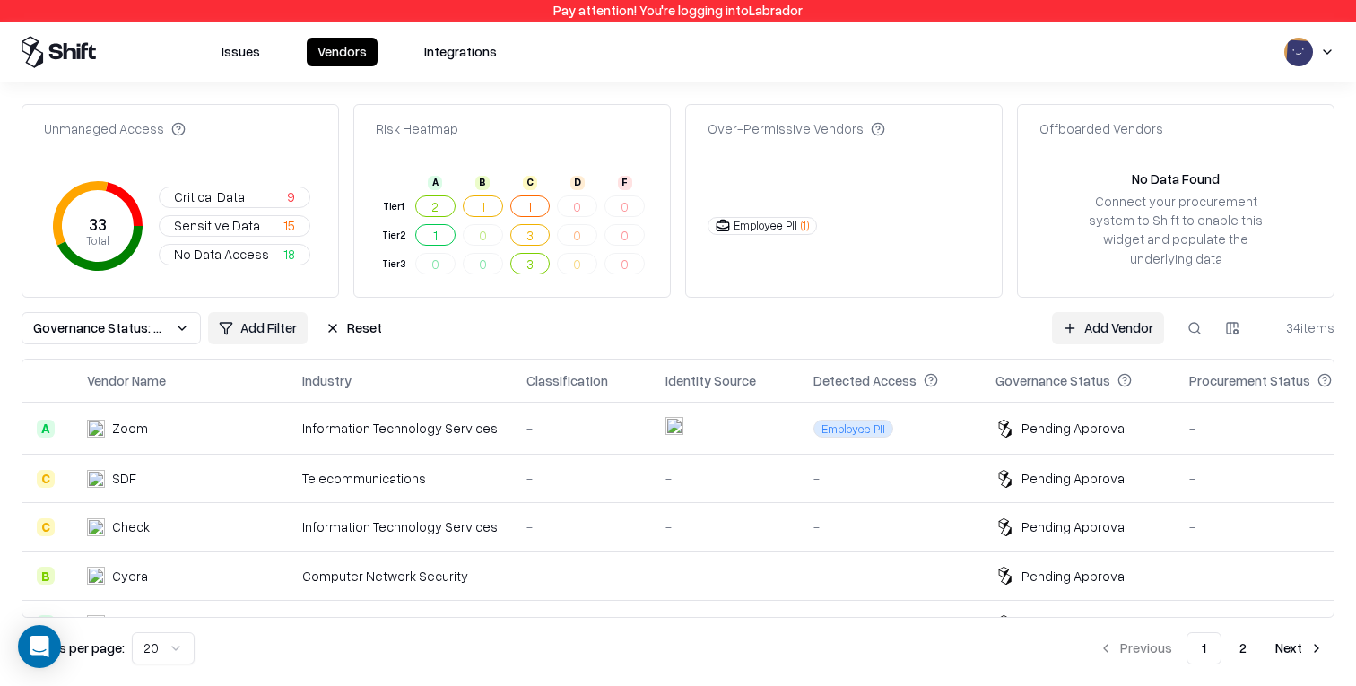
click at [676, 438] on td at bounding box center [725, 429] width 148 height 52
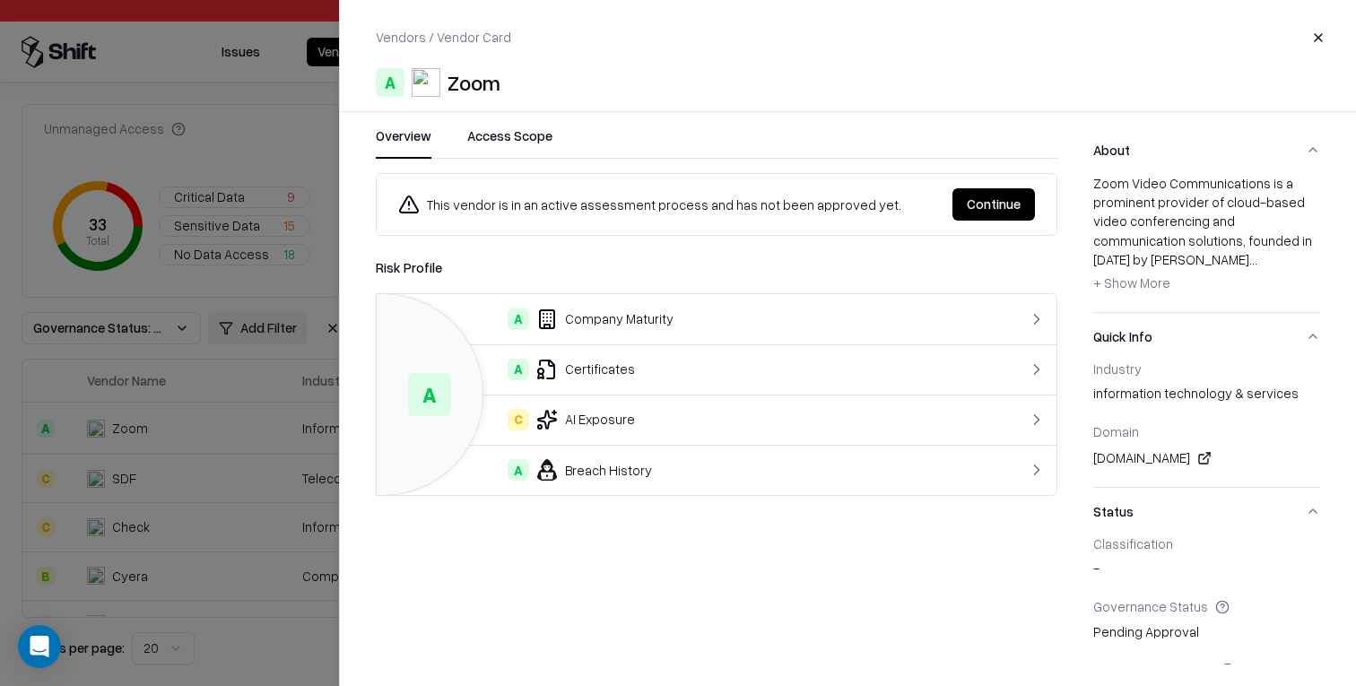
click at [819, 207] on div "This vendor is in an active assessment process and has not been approved yet." at bounding box center [668, 205] width 540 height 22
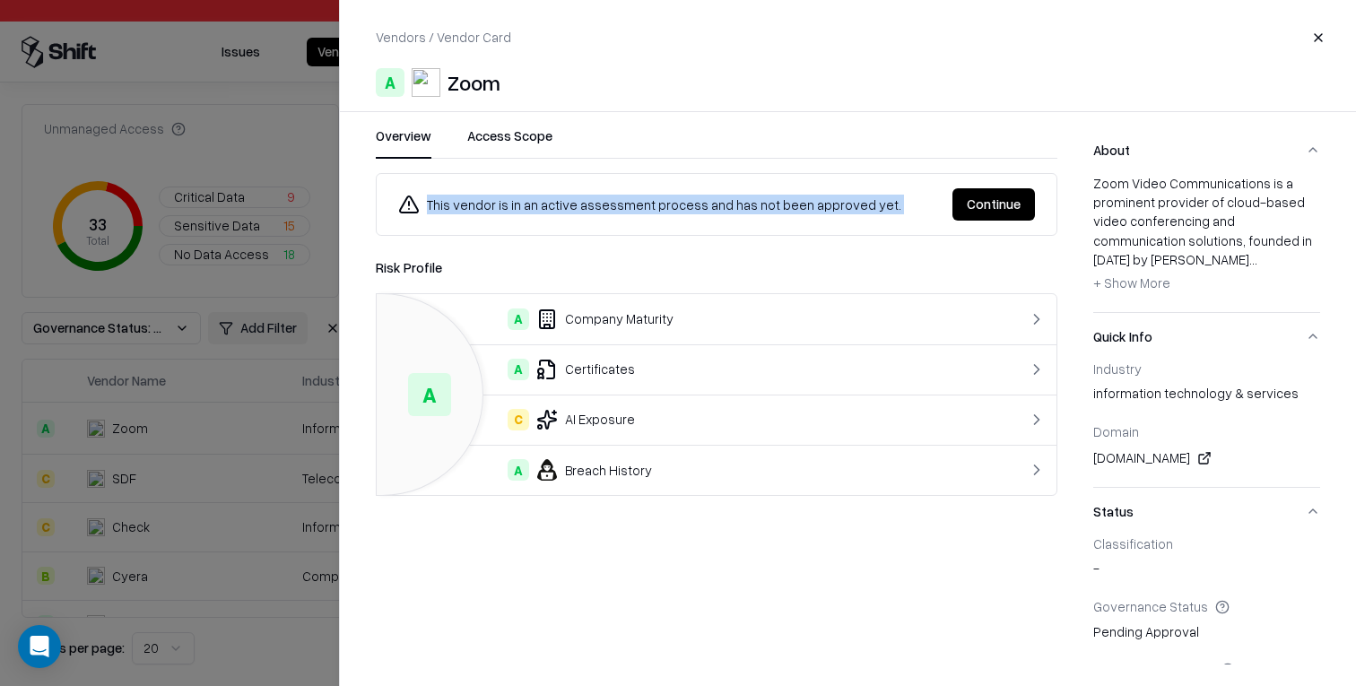
click at [819, 207] on div "This vendor is in an active assessment process and has not been approved yet." at bounding box center [668, 205] width 540 height 22
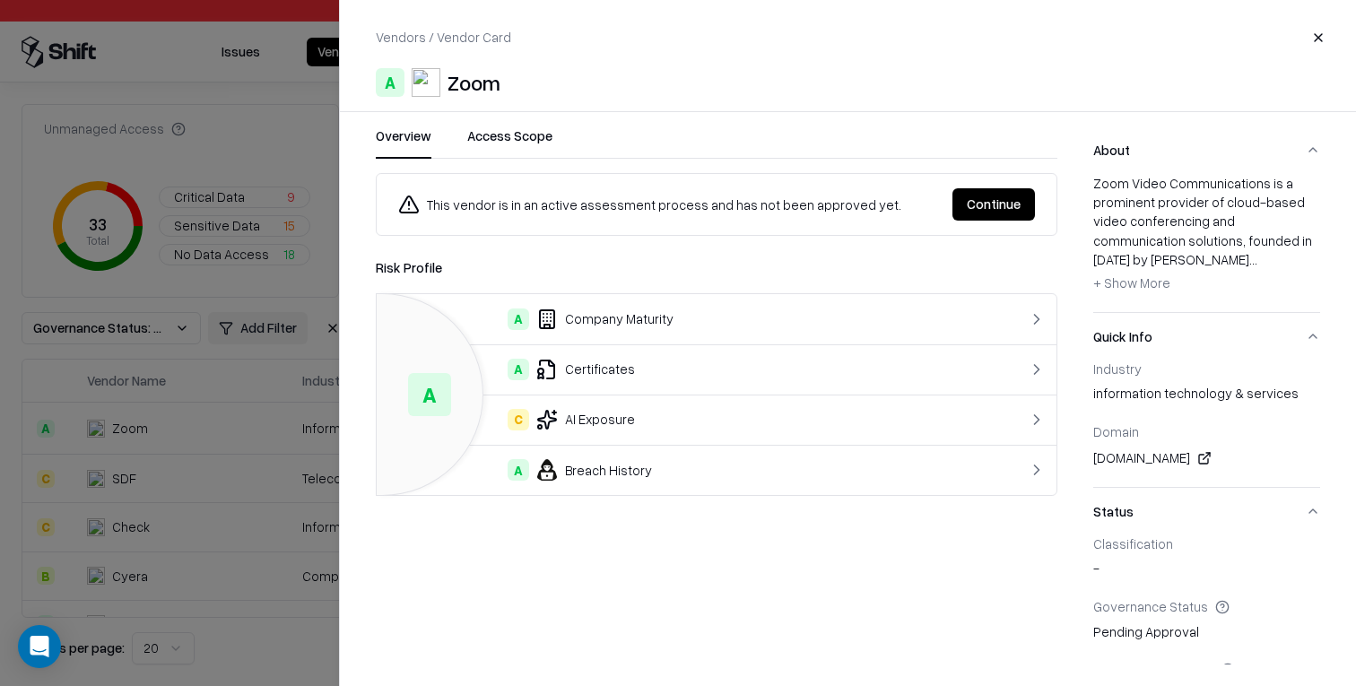
click at [830, 253] on div "This vendor is in an active assessment process and has not been approved yet. C…" at bounding box center [717, 334] width 682 height 323
click at [543, 213] on div "This vendor is in an active assessment process and has not been approved yet." at bounding box center [668, 205] width 540 height 22
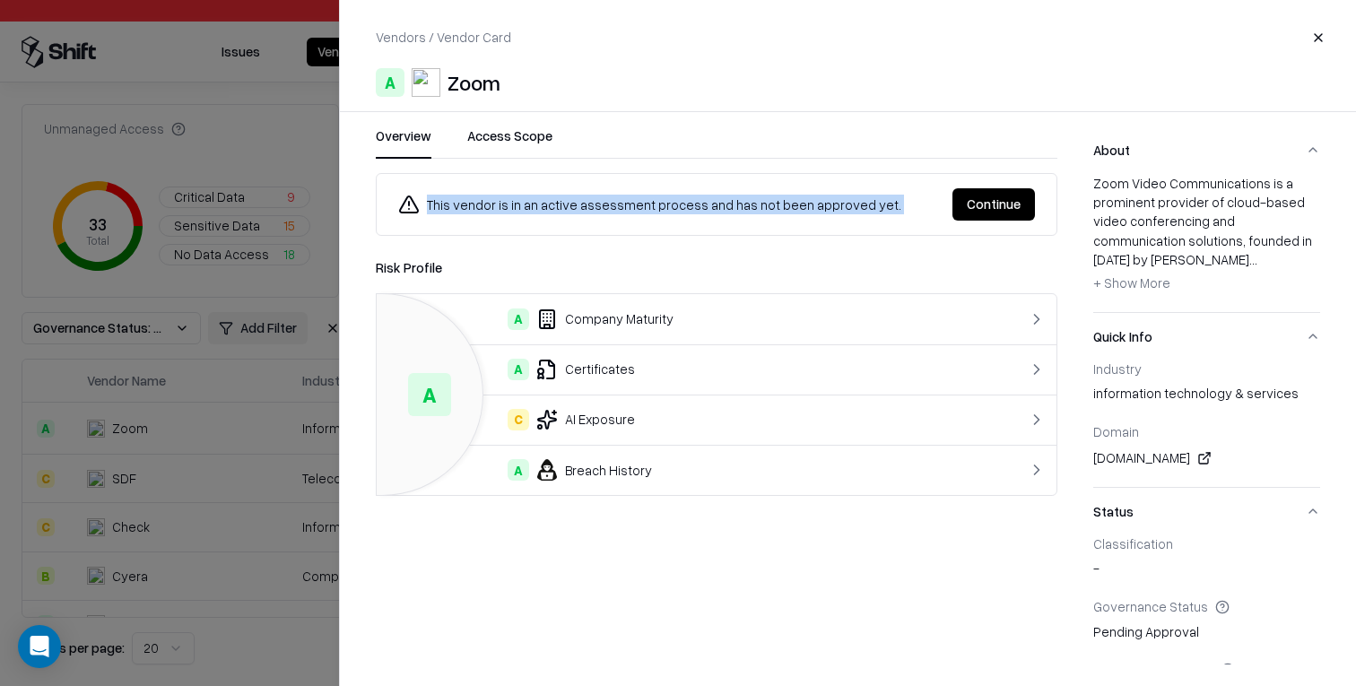
click at [543, 213] on div "This vendor is in an active assessment process and has not been approved yet." at bounding box center [668, 205] width 540 height 22
copy div "This vendor is in an active assessment process and has not been approved yet."
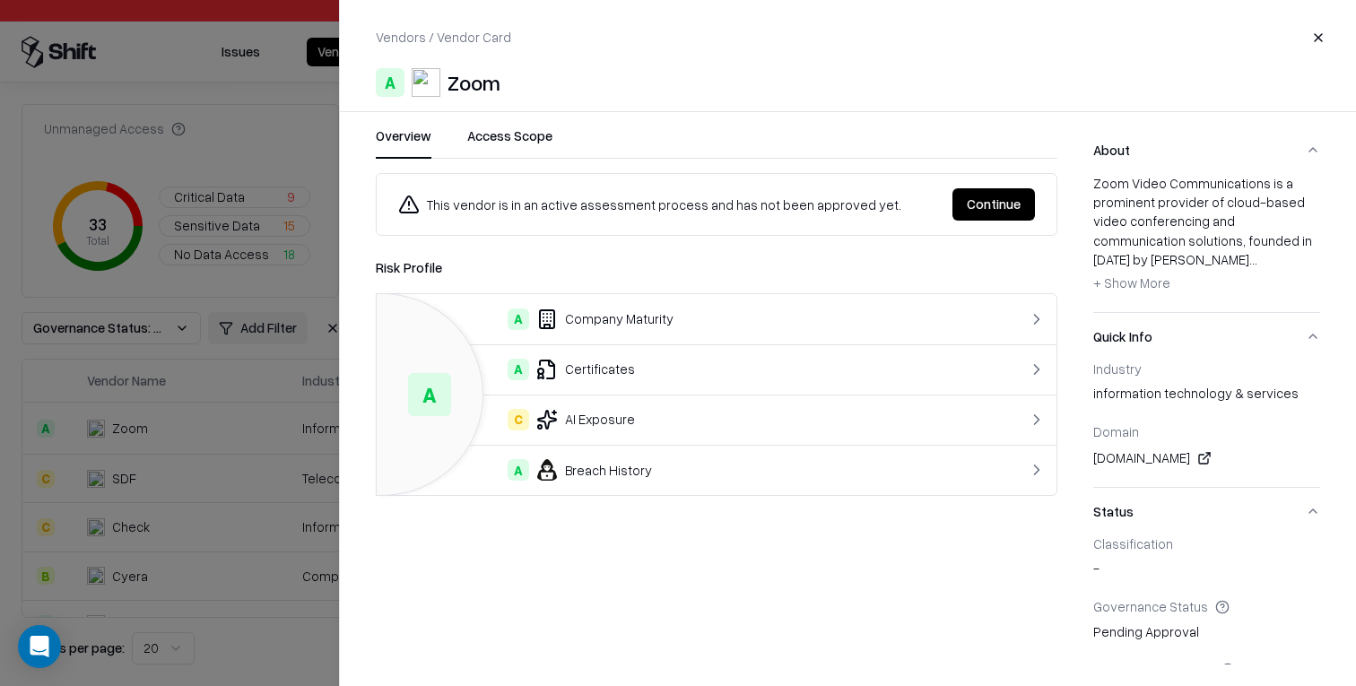
drag, startPoint x: 635, startPoint y: 217, endPoint x: 648, endPoint y: 215, distance: 13.6
click at [635, 217] on div "This vendor is in an active assessment process and has not been approved yet. C…" at bounding box center [716, 204] width 637 height 32
